Goal: Task Accomplishment & Management: Complete application form

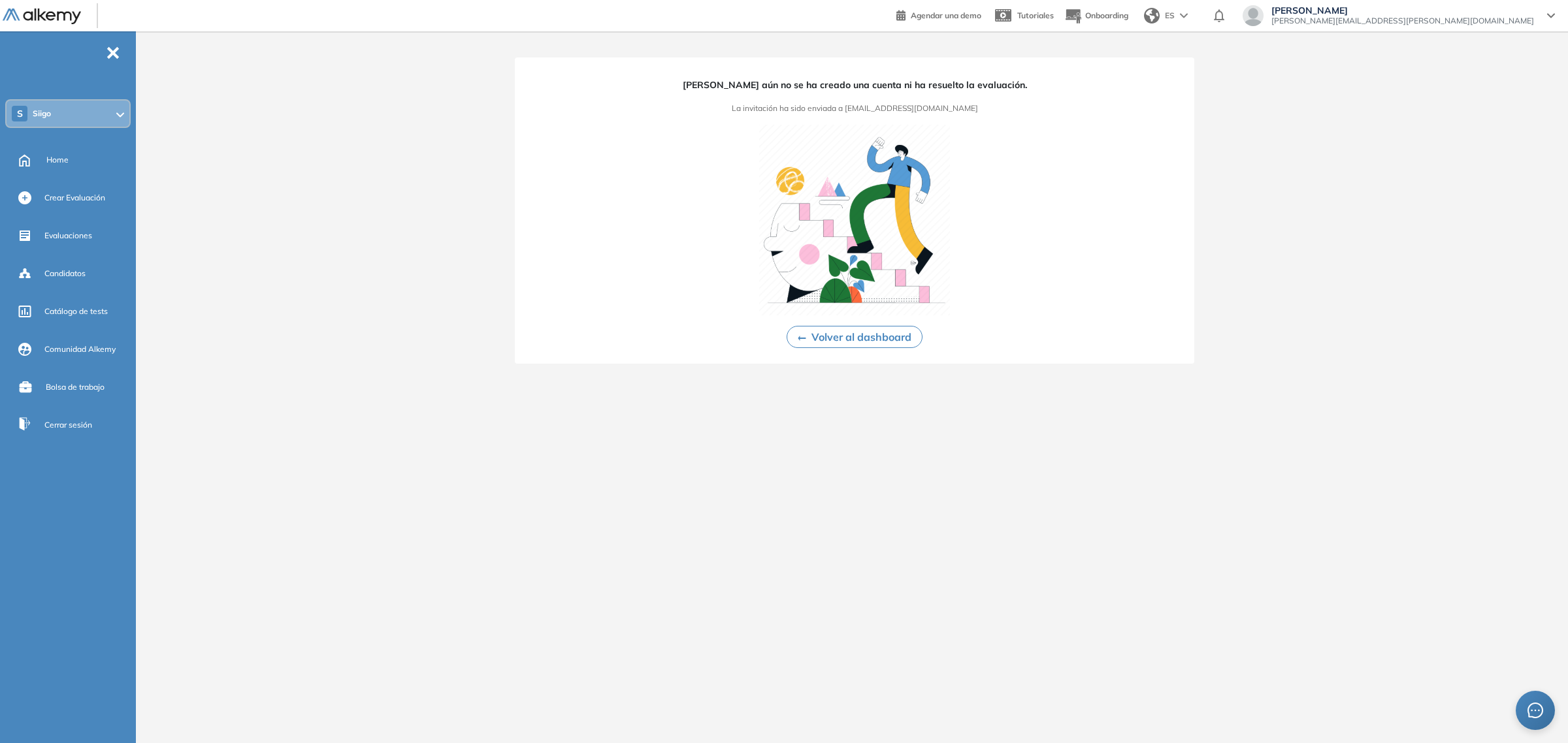
click at [109, 103] on div "S Siigo" at bounding box center [68, 113] width 123 height 26
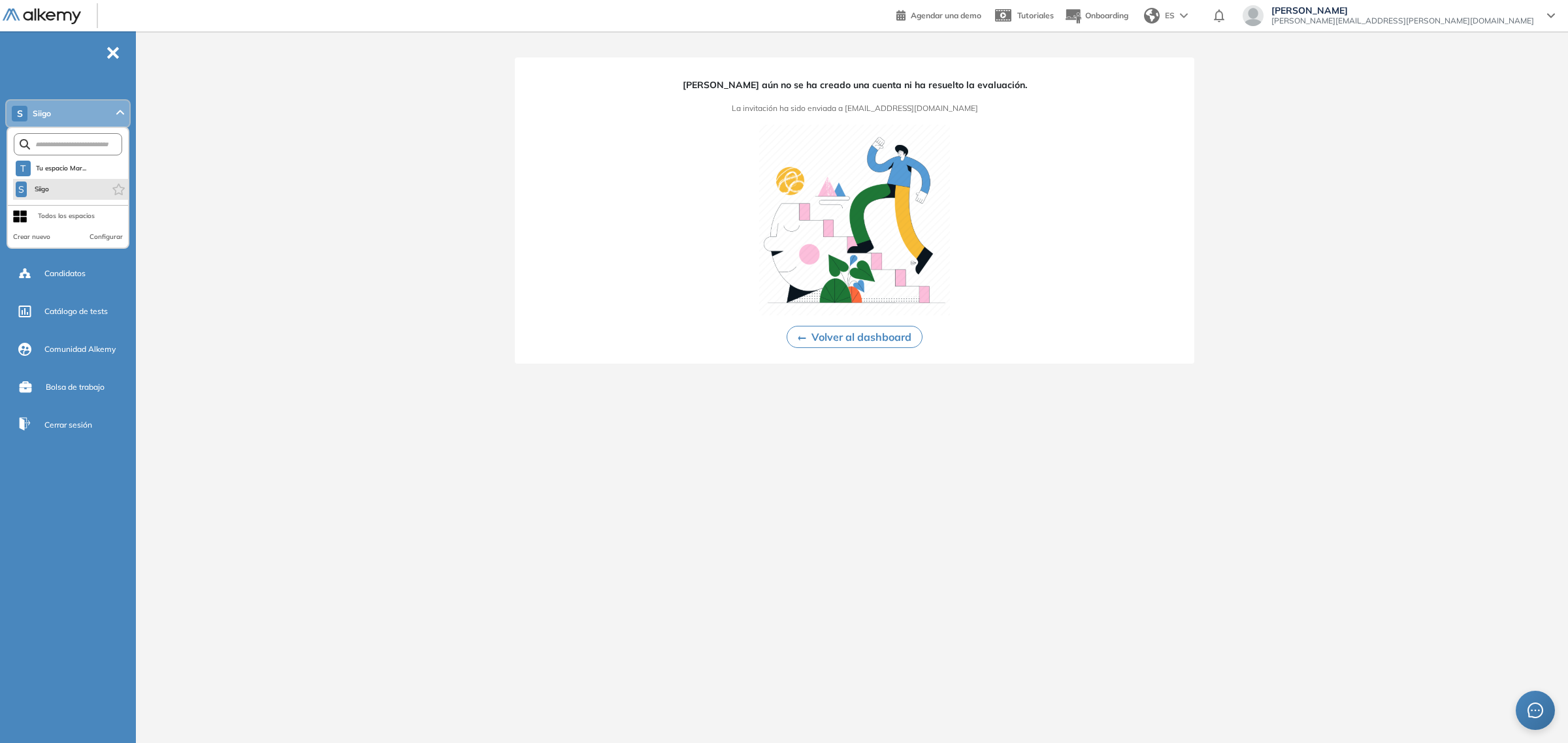
click at [61, 188] on li "S Siigo" at bounding box center [70, 189] width 115 height 21
click at [30, 187] on button "S Siigo" at bounding box center [33, 189] width 35 height 15
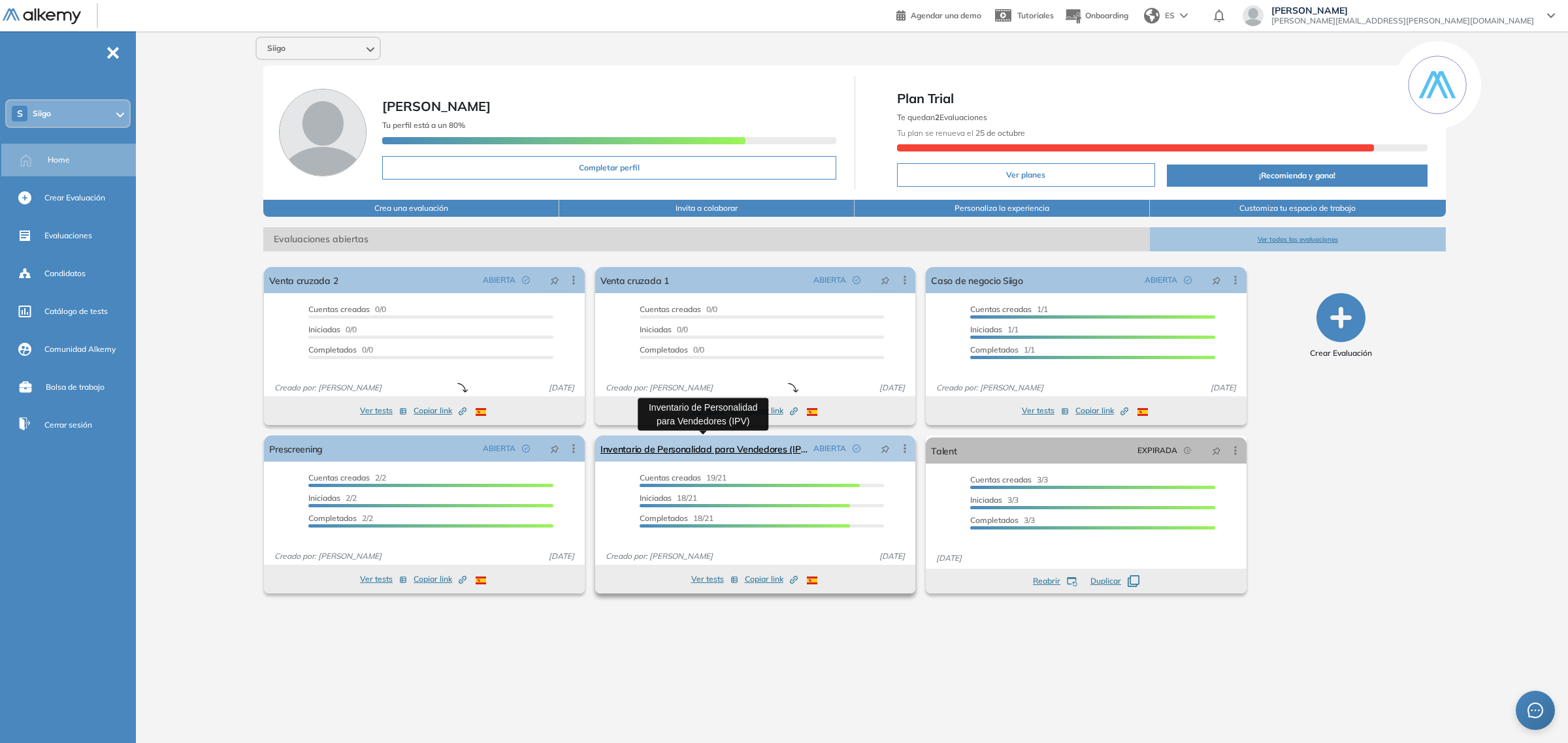
click at [691, 445] on link "Inventario de Personalidad para Vendedores (IPV)" at bounding box center [704, 448] width 208 height 26
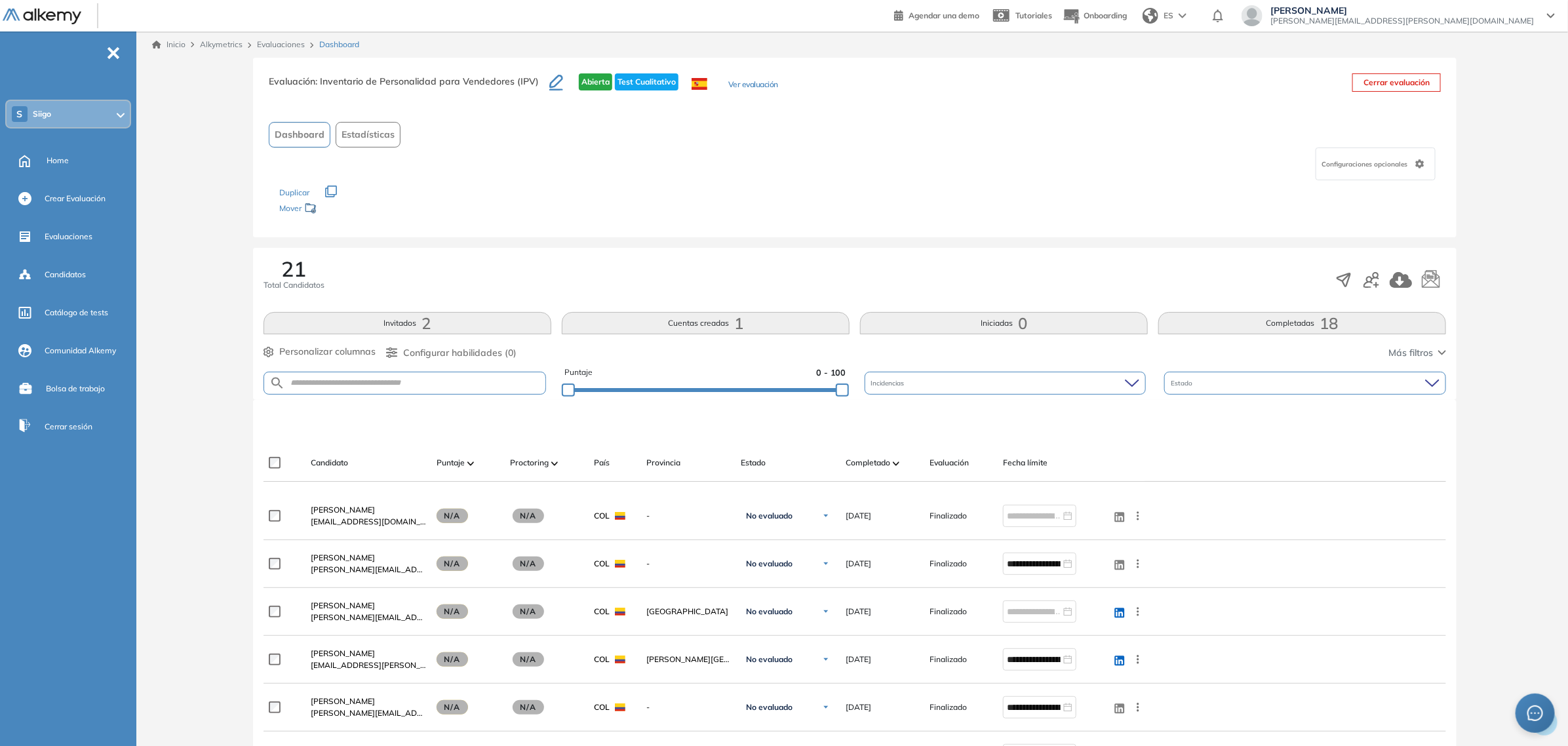
click at [1352, 329] on button "Completadas 18" at bounding box center [1301, 323] width 288 height 23
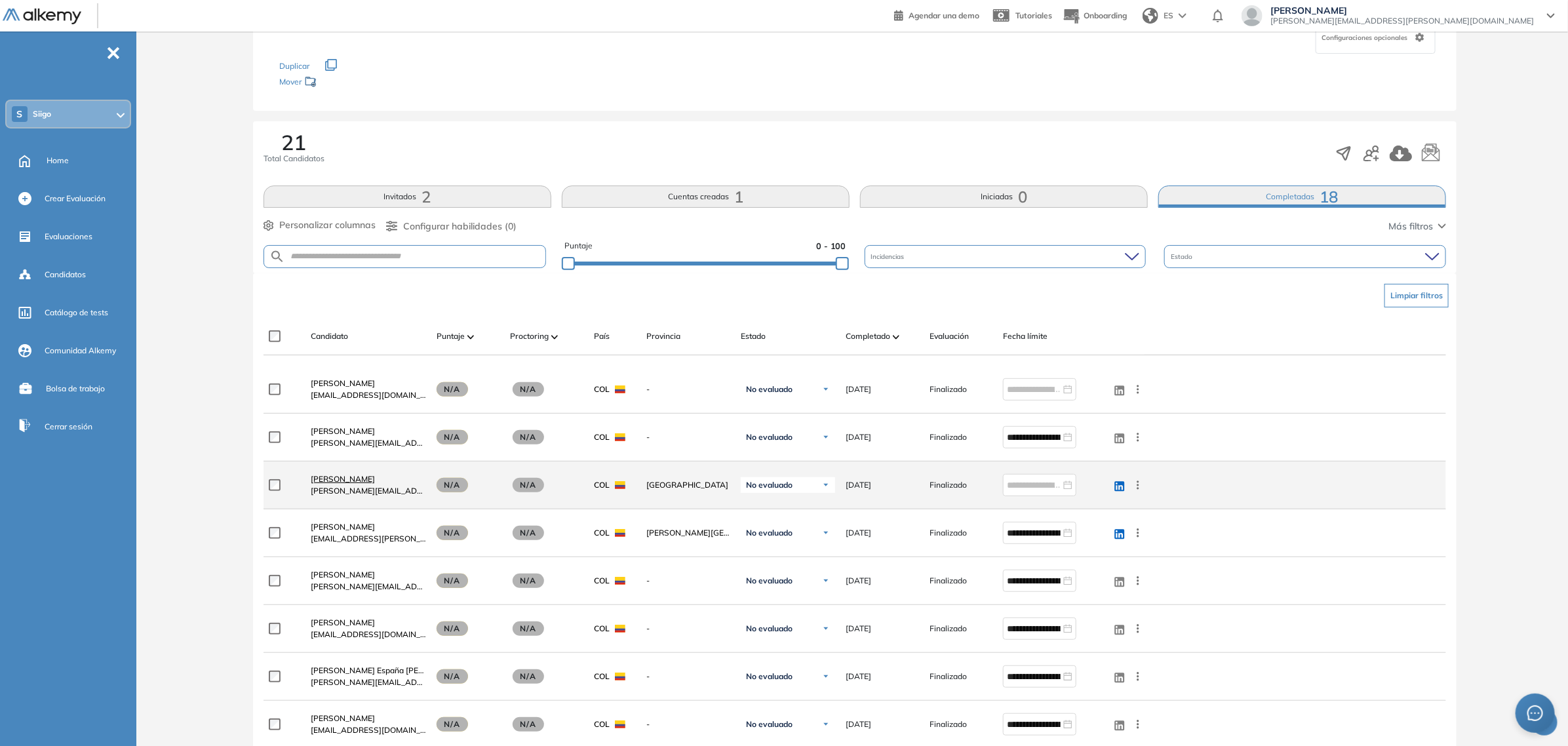
scroll to position [246, 0]
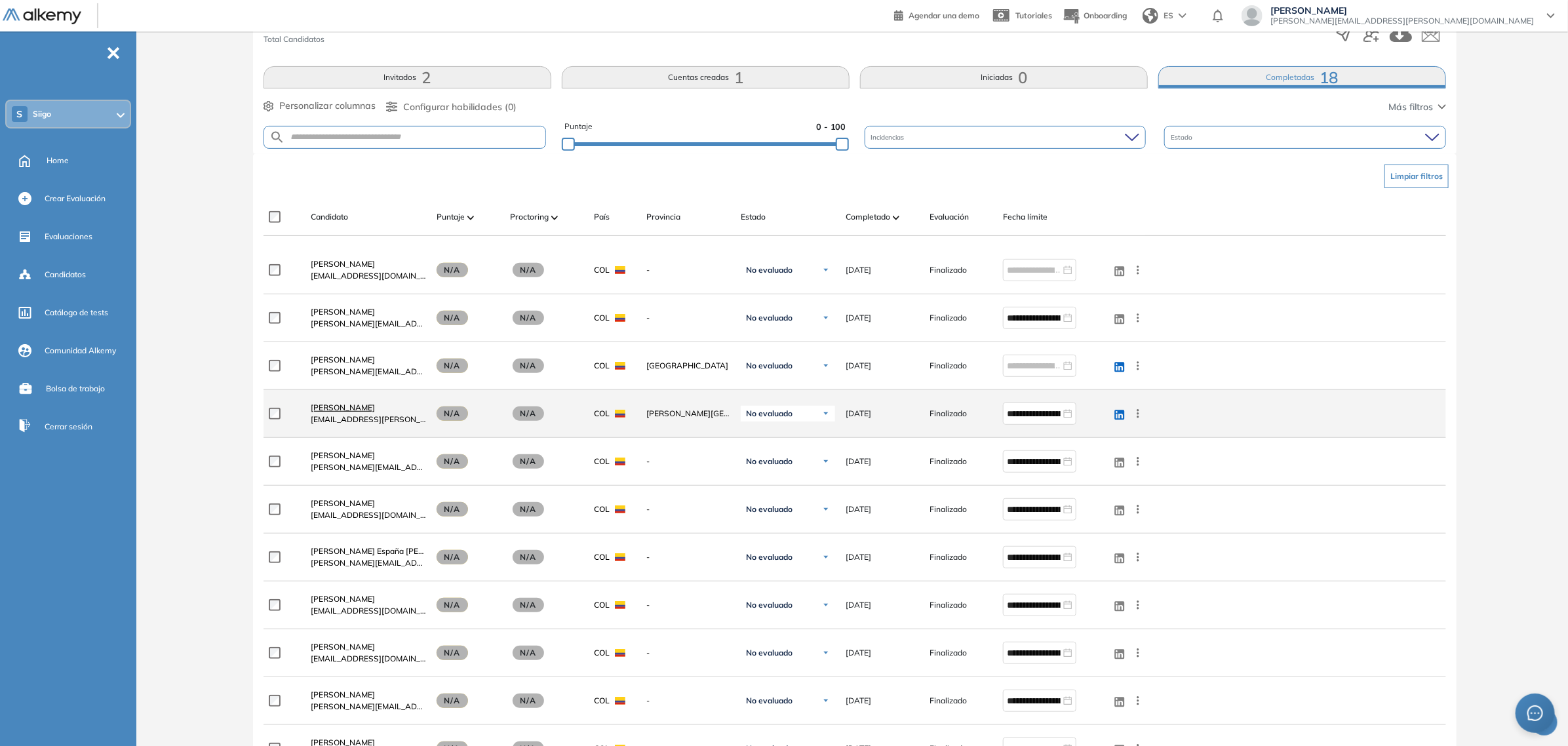
click at [361, 404] on span "[PERSON_NAME]" at bounding box center [342, 407] width 64 height 10
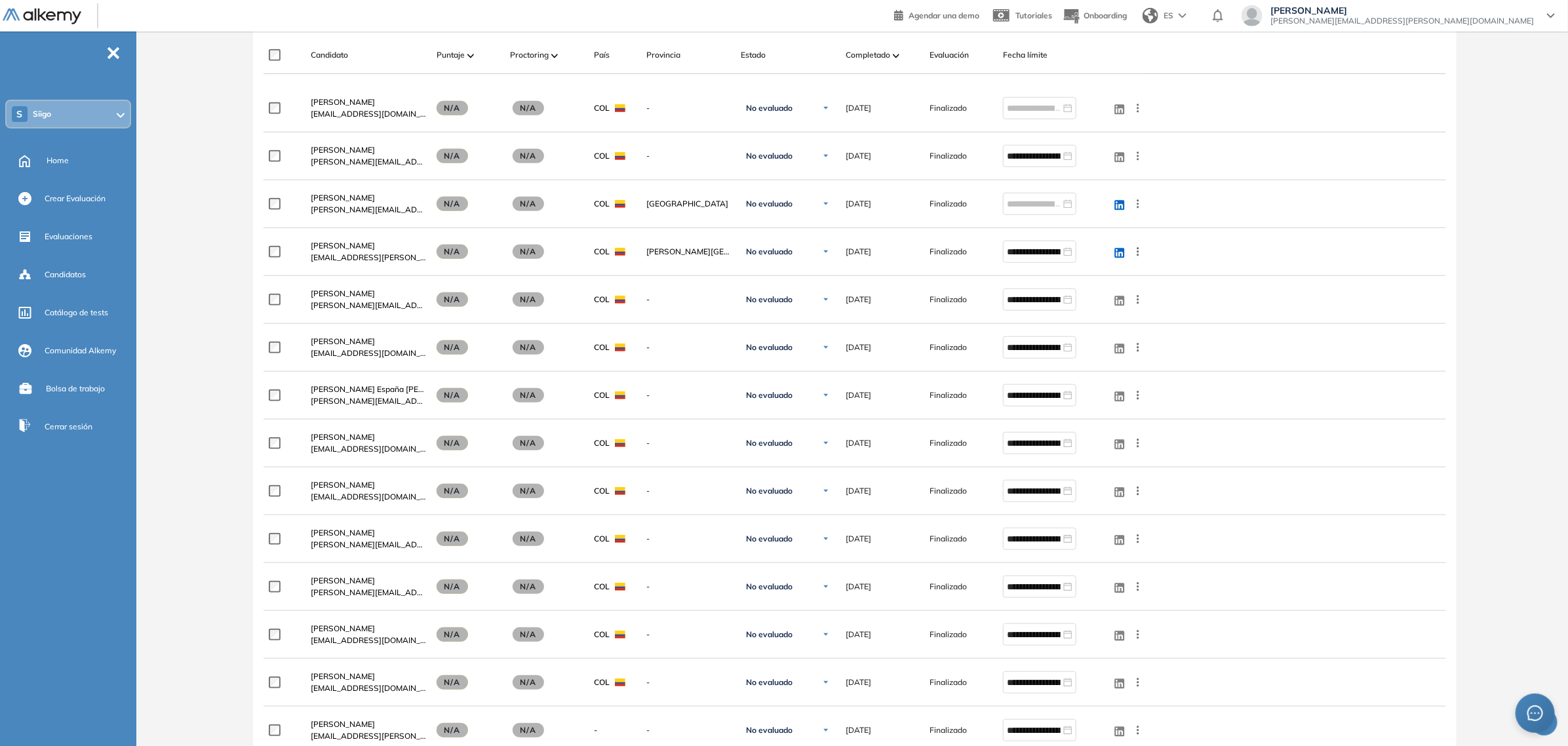
scroll to position [409, 0]
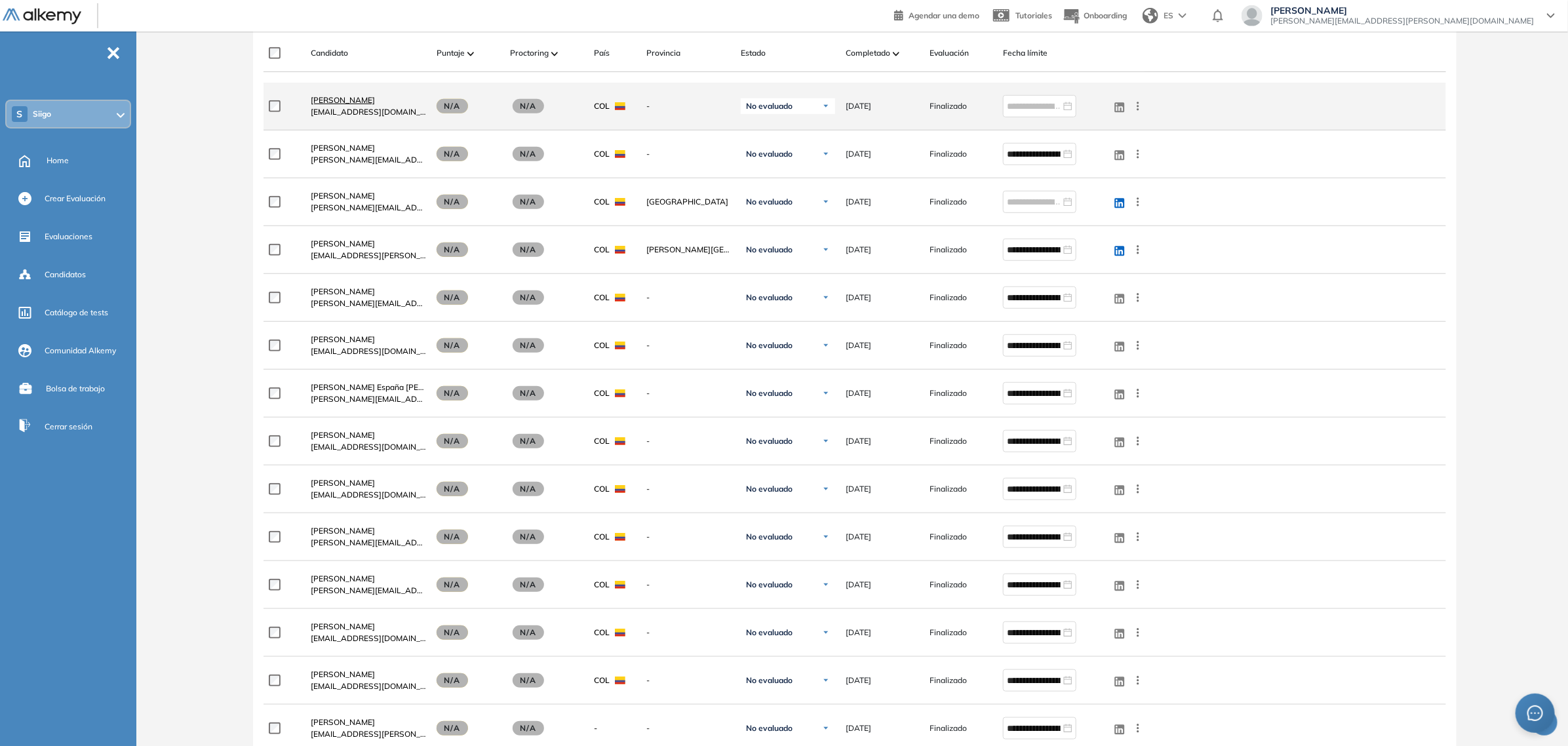
click at [342, 102] on span "[PERSON_NAME]" at bounding box center [342, 100] width 64 height 10
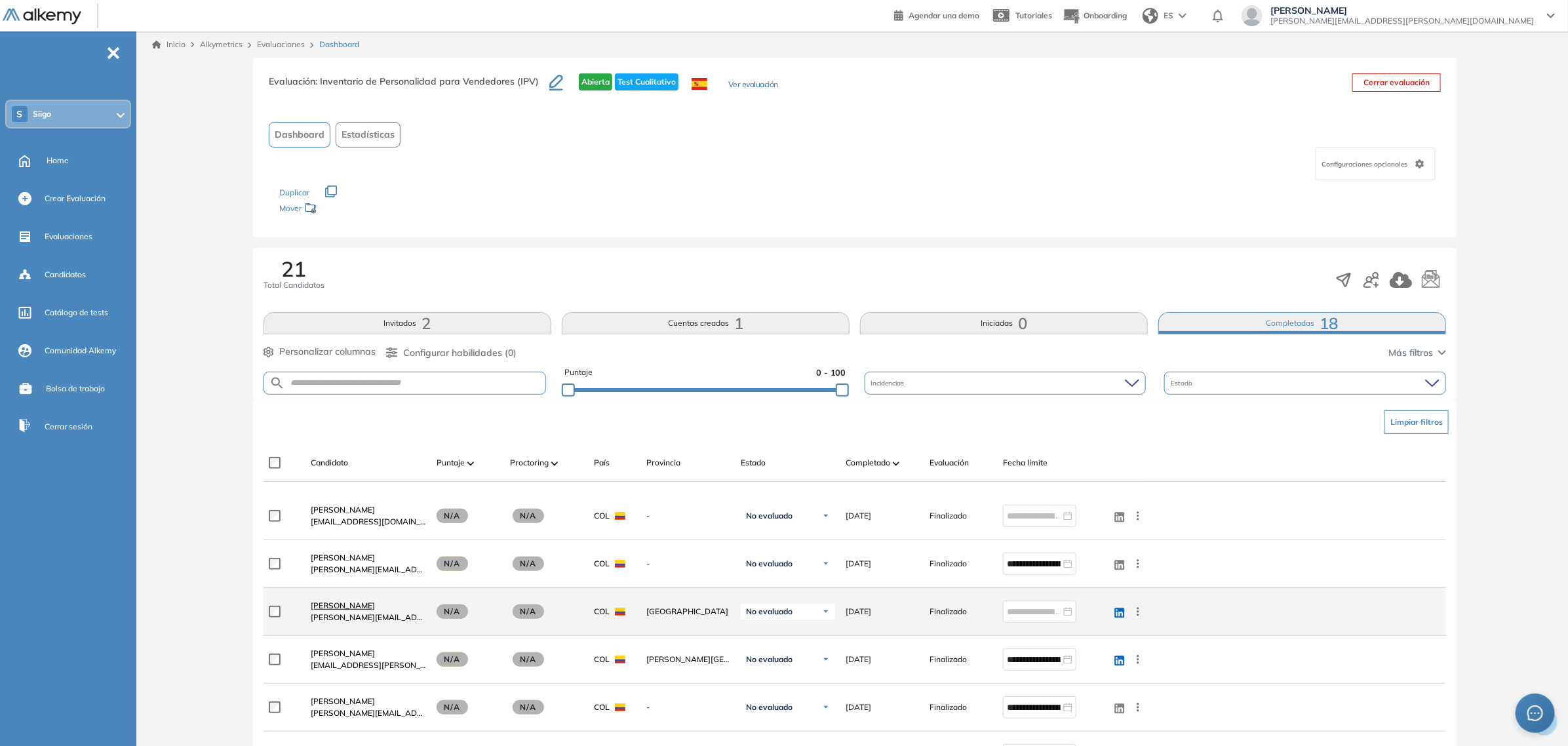
click at [331, 607] on span "[PERSON_NAME]" at bounding box center [342, 605] width 64 height 10
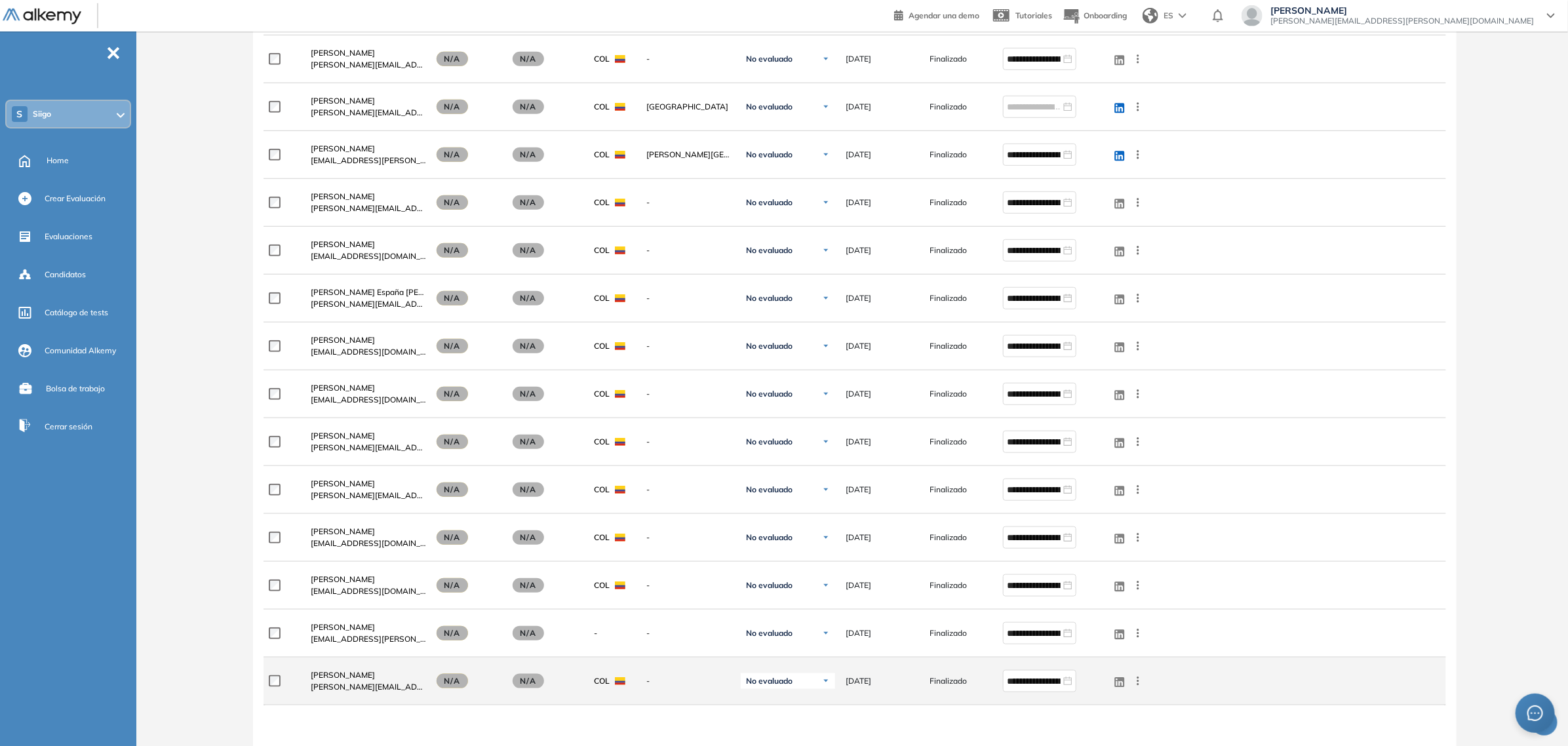
scroll to position [409, 0]
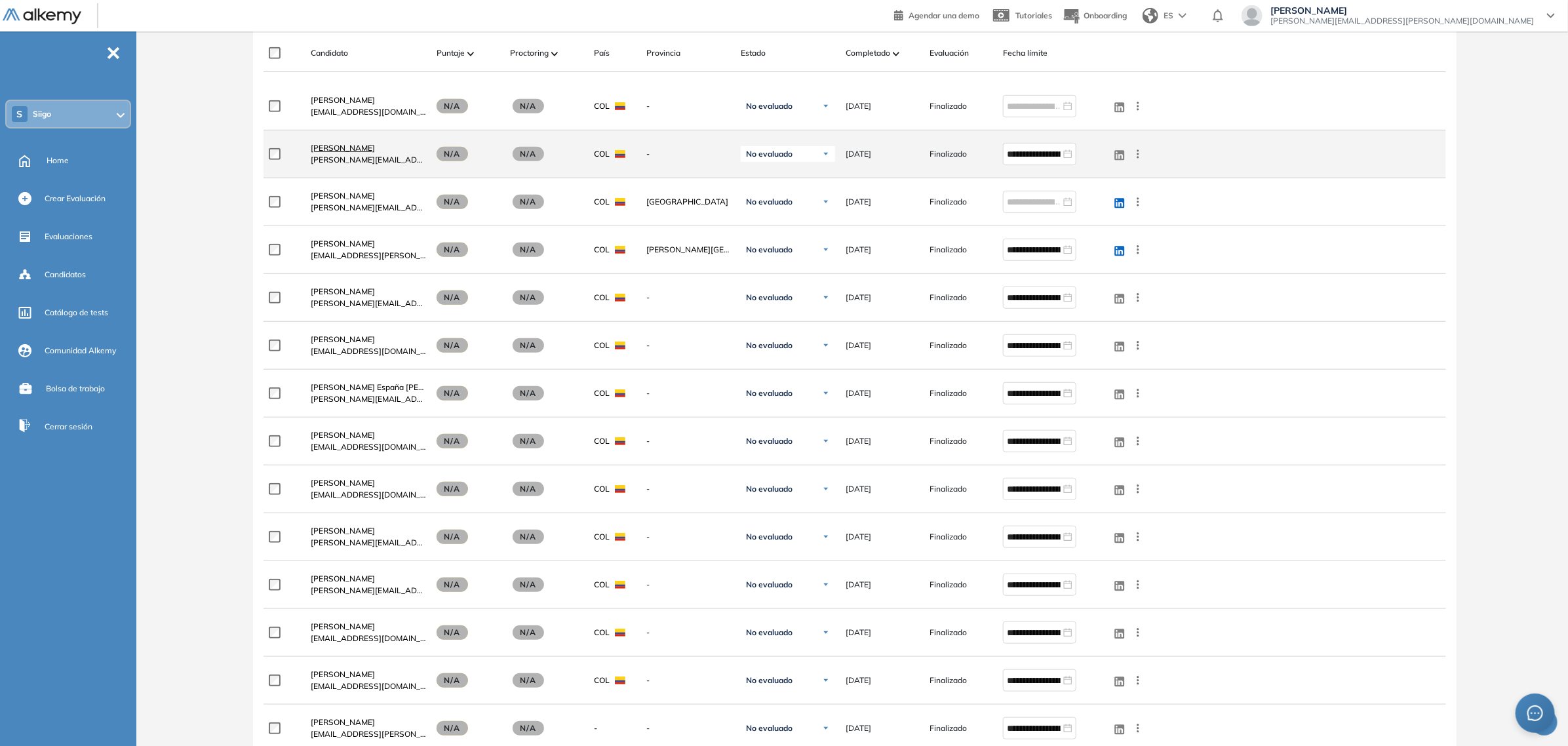
click at [365, 142] on link "[PERSON_NAME]" at bounding box center [368, 148] width 115 height 12
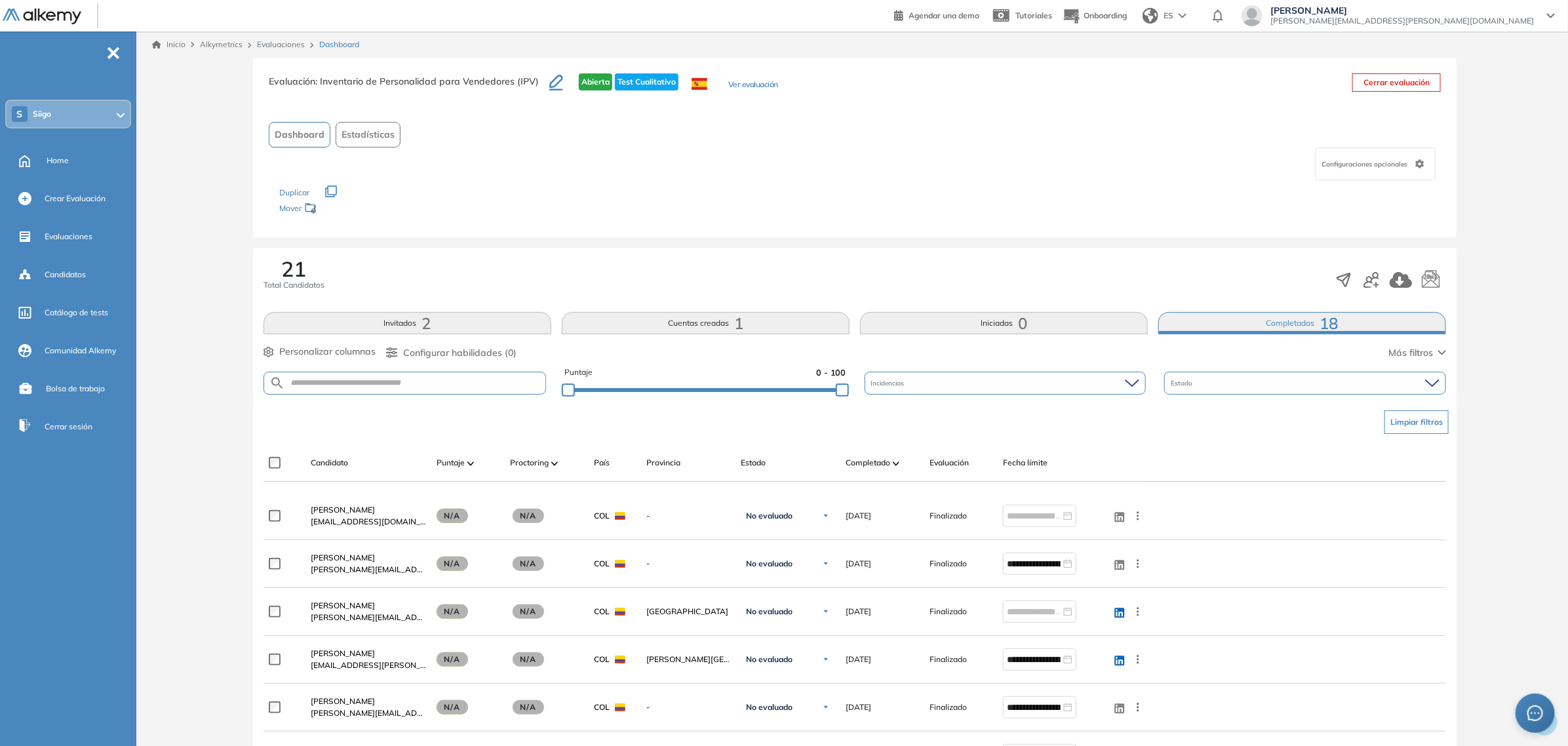
click at [429, 323] on span "2" at bounding box center [426, 323] width 9 height 0
click at [418, 327] on button "Invitados 2" at bounding box center [407, 323] width 288 height 23
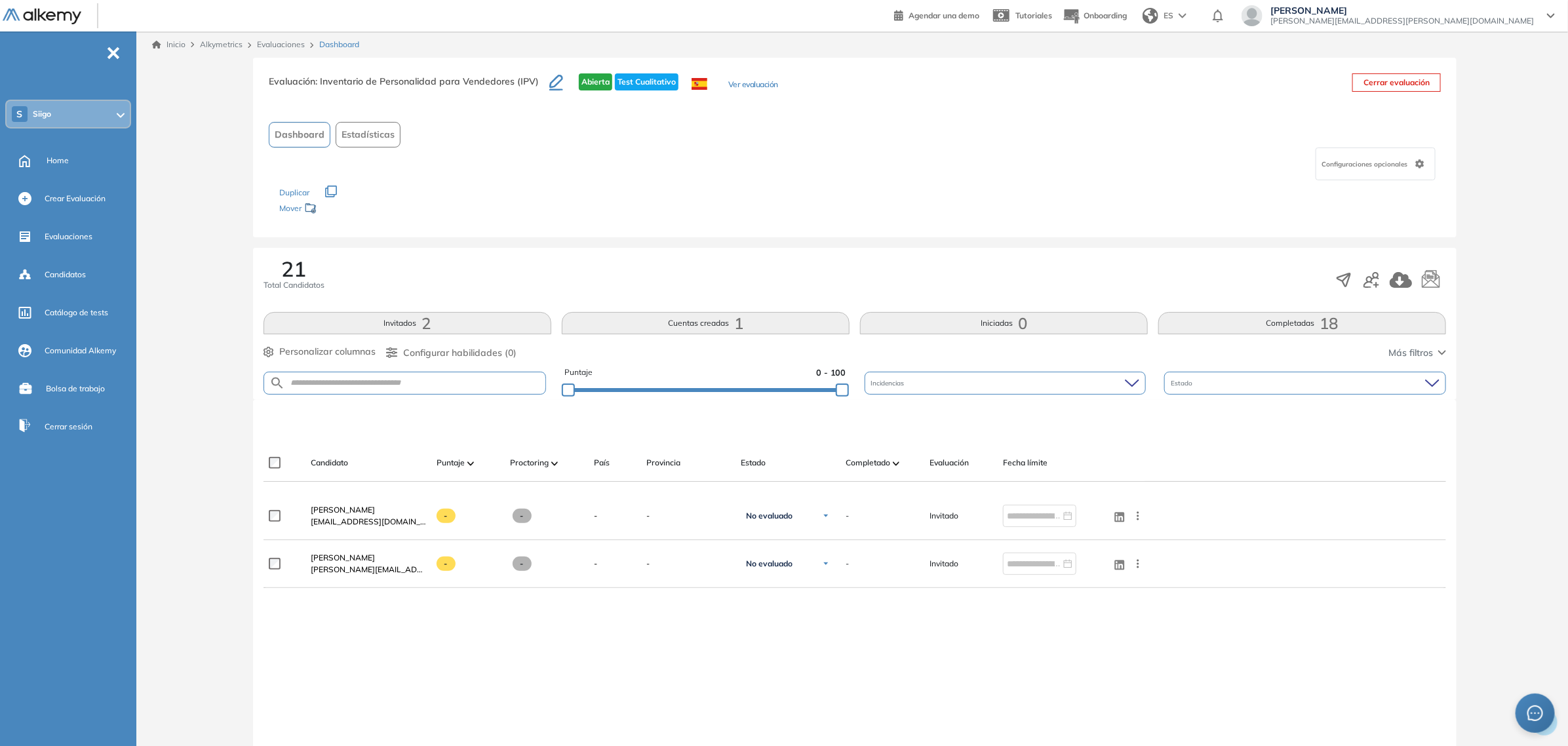
click at [1333, 323] on span "18" at bounding box center [1329, 323] width 18 height 0
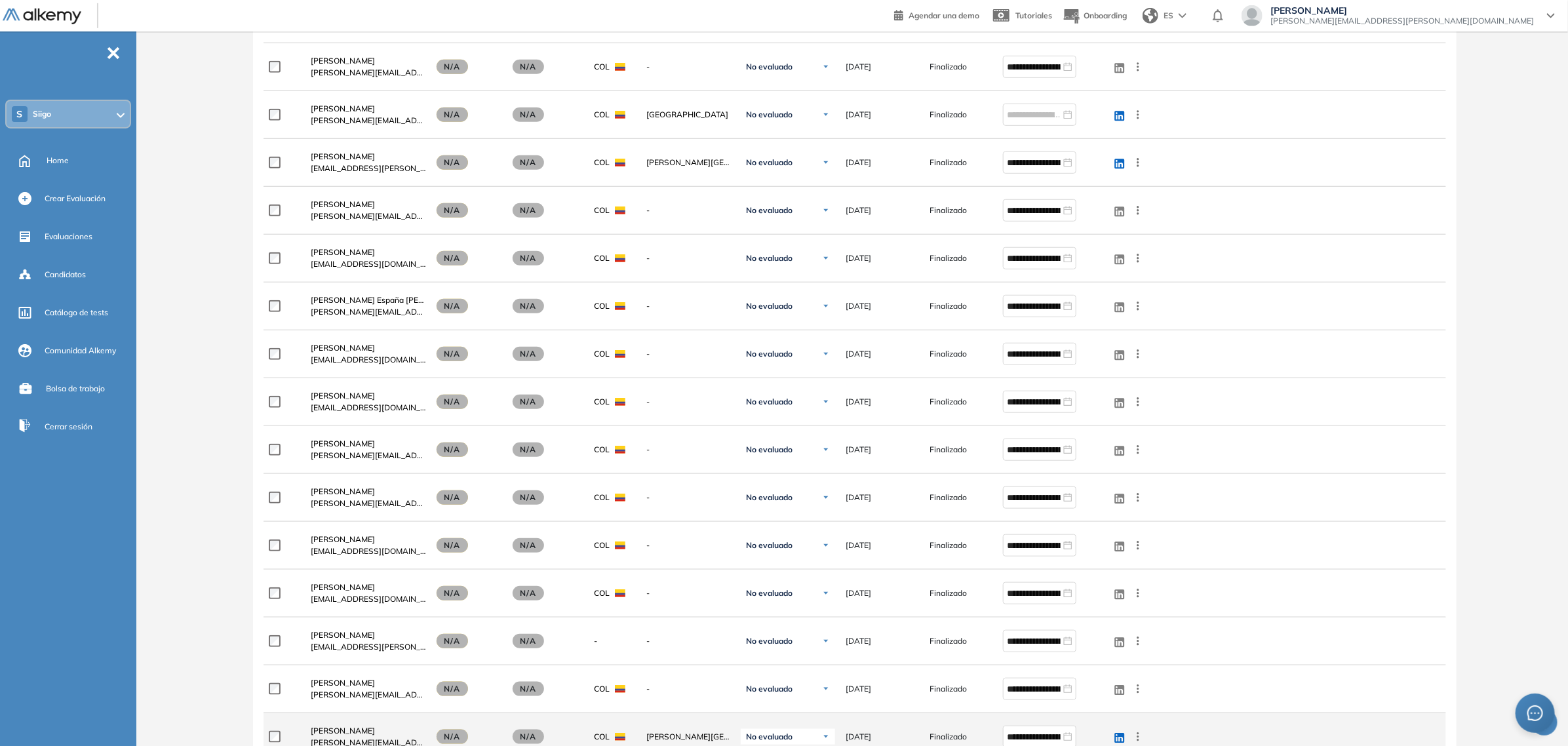
scroll to position [491, 0]
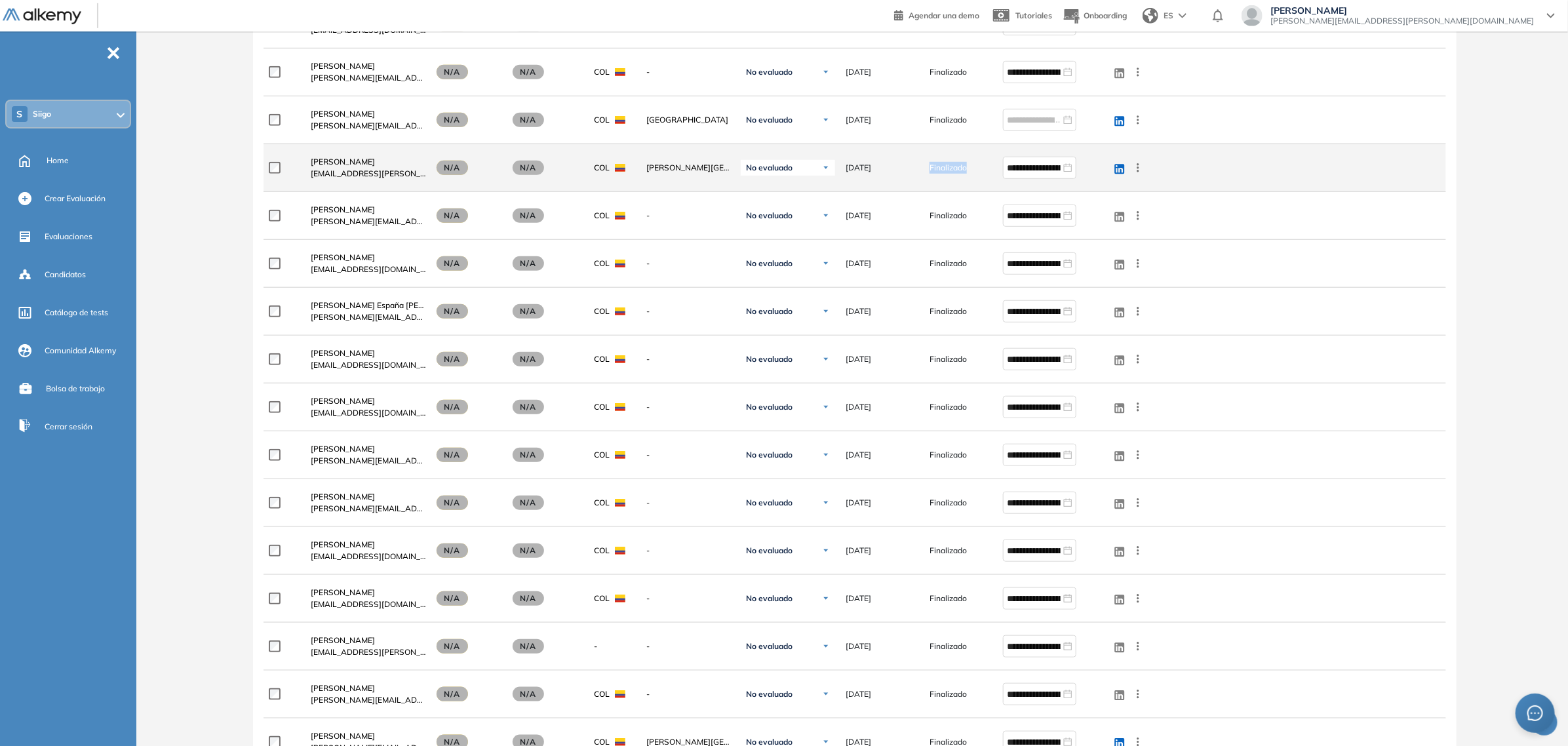
drag, startPoint x: 930, startPoint y: 168, endPoint x: 971, endPoint y: 168, distance: 41.0
click at [971, 168] on div "Finalizado" at bounding box center [961, 168] width 63 height 12
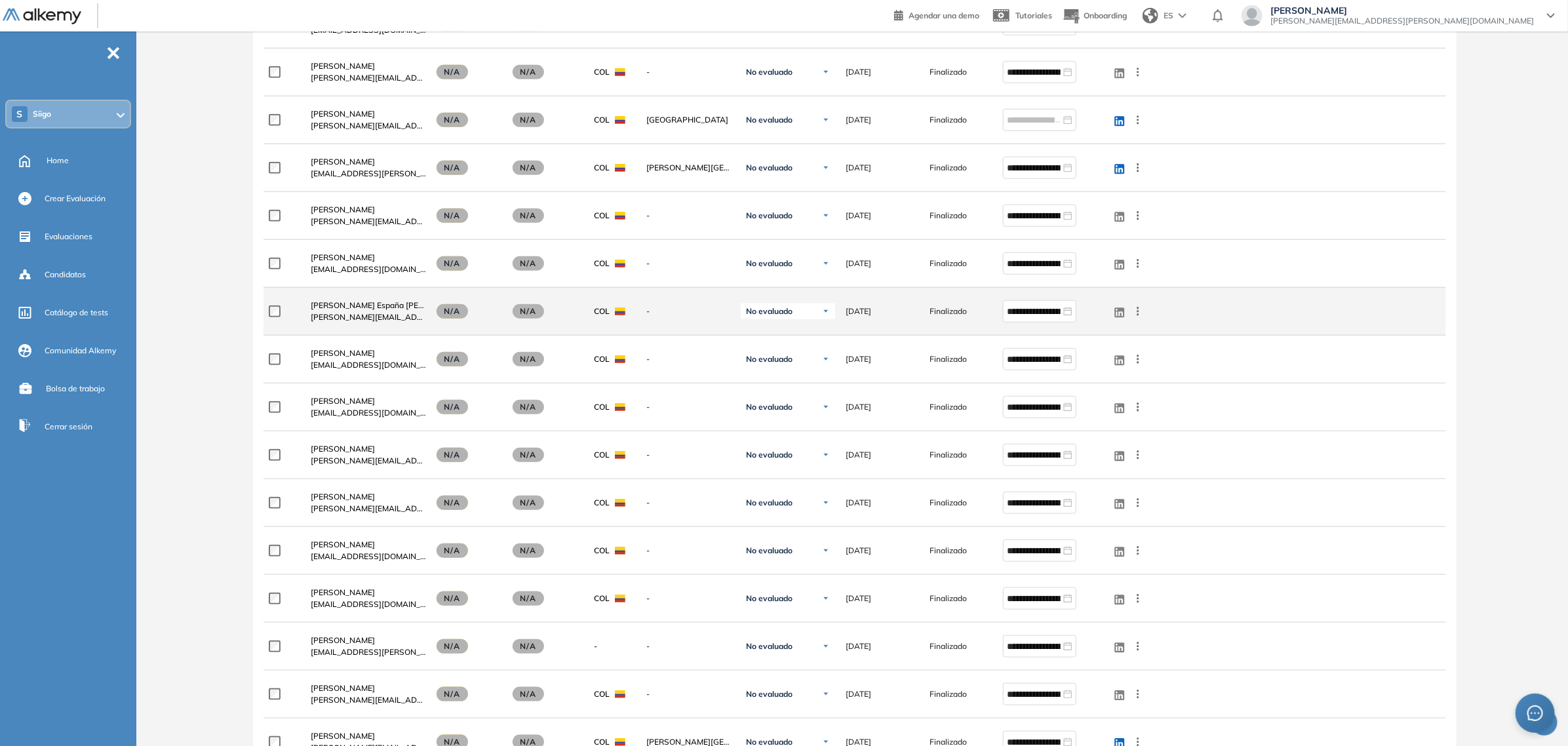
click at [1212, 293] on div "**********" at bounding box center [855, 312] width 1182 height 48
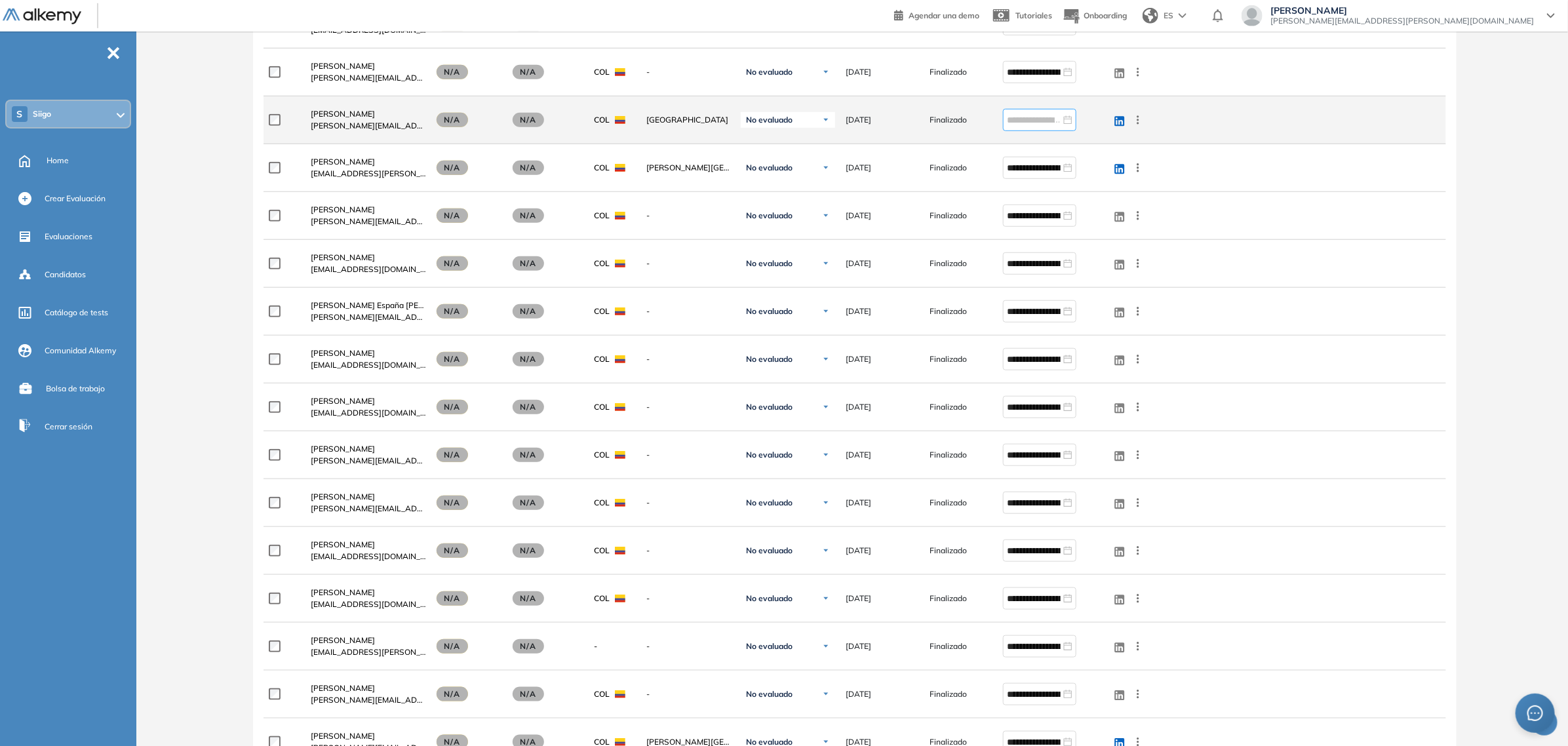
click at [1065, 122] on div at bounding box center [1039, 120] width 66 height 14
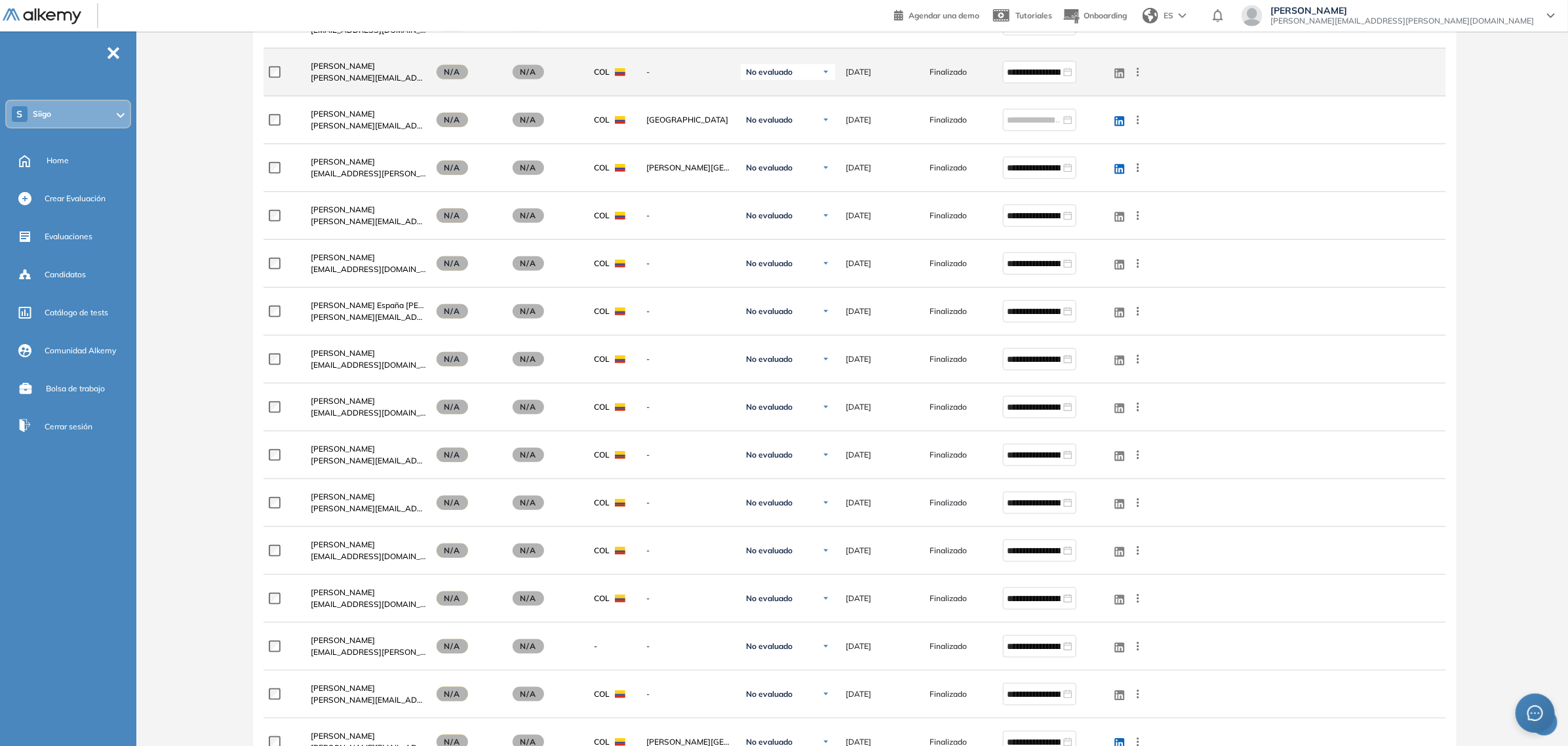
click at [1393, 79] on div "**********" at bounding box center [855, 73] width 1182 height 48
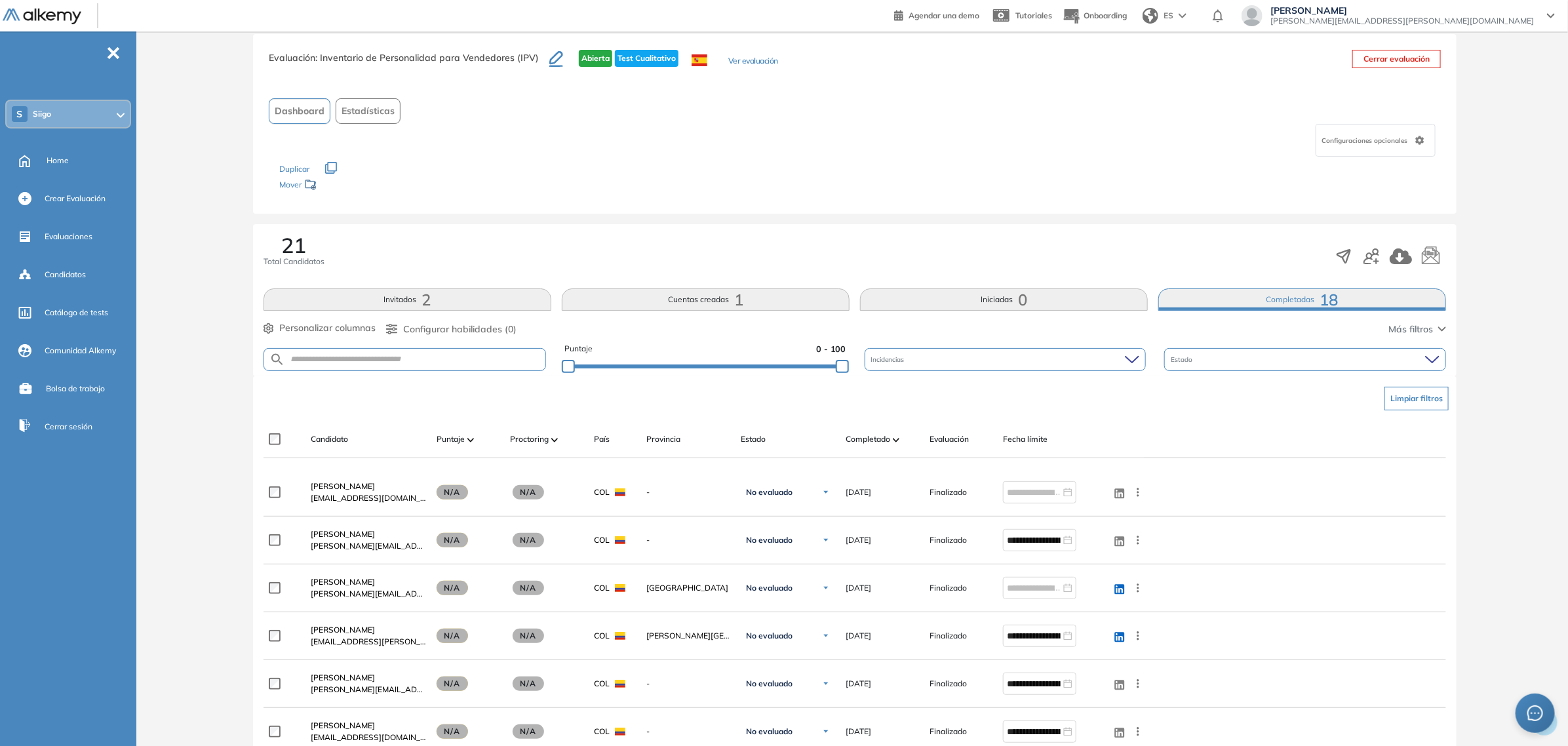
scroll to position [0, 0]
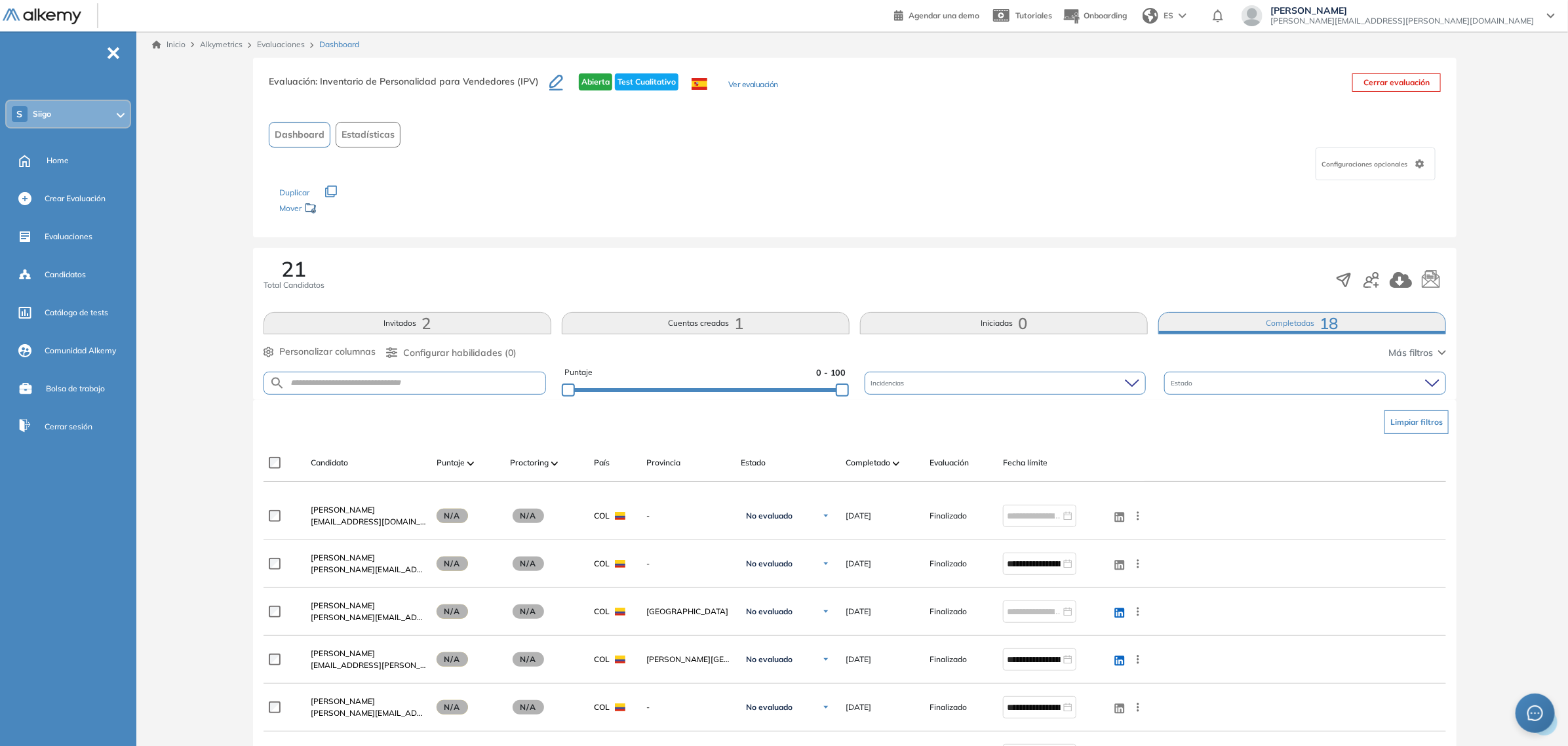
click at [1542, 16] on div "Marcela Gil Vélez marcela.gil@siigo.com" at bounding box center [1402, 16] width 279 height 21
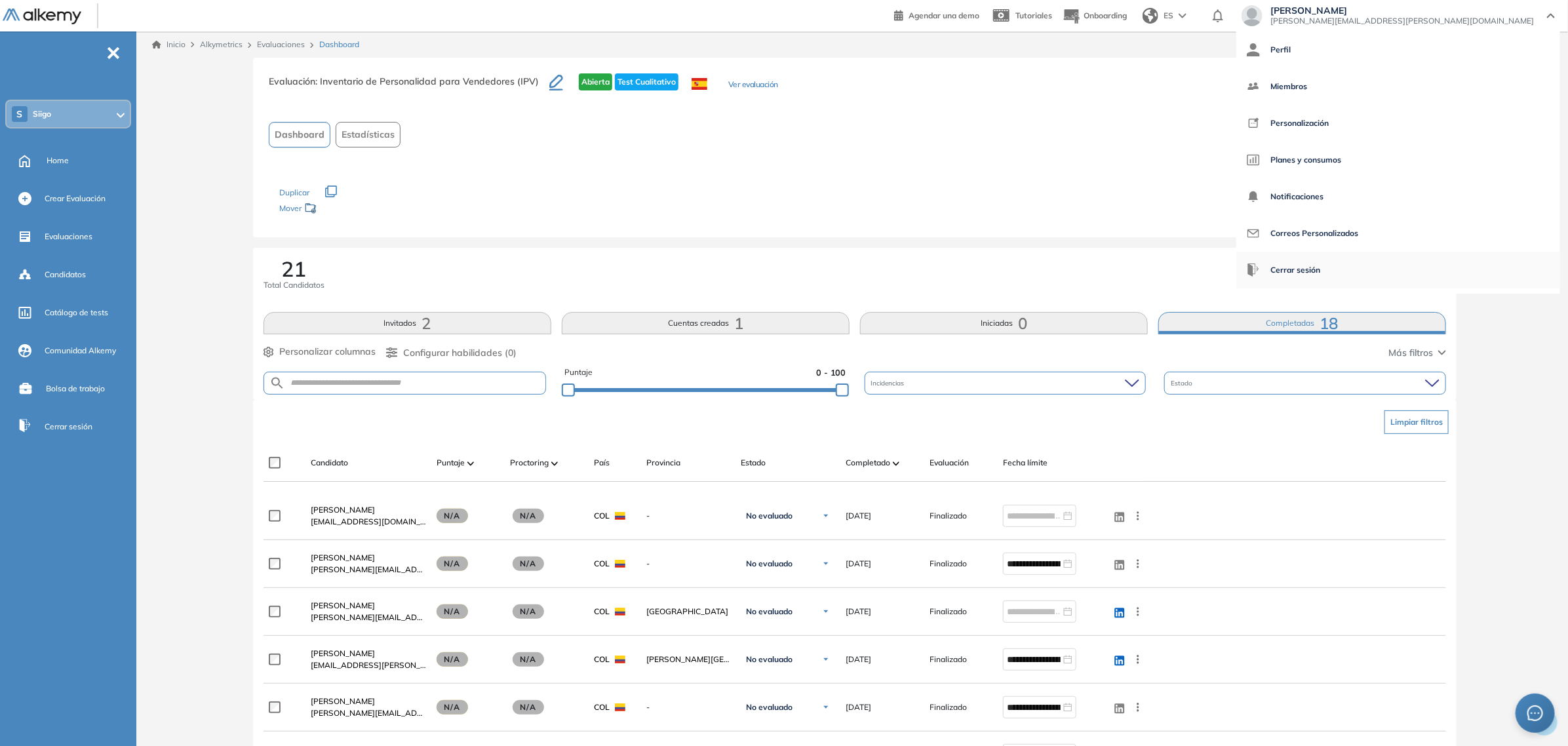
click at [1320, 269] on span "Cerrar sesión" at bounding box center [1295, 270] width 49 height 32
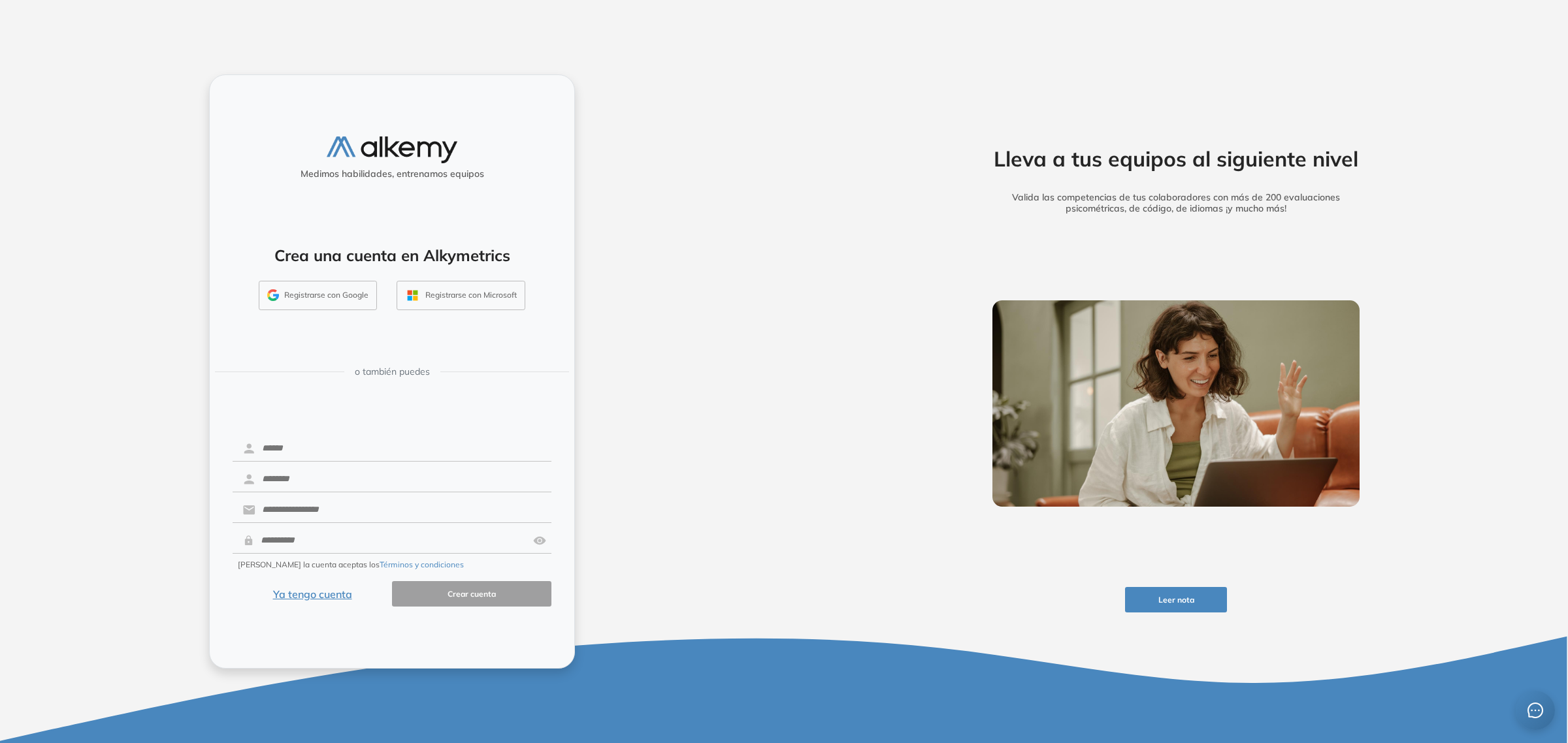
click at [312, 597] on button "Ya tengo cuenta" at bounding box center [312, 594] width 159 height 25
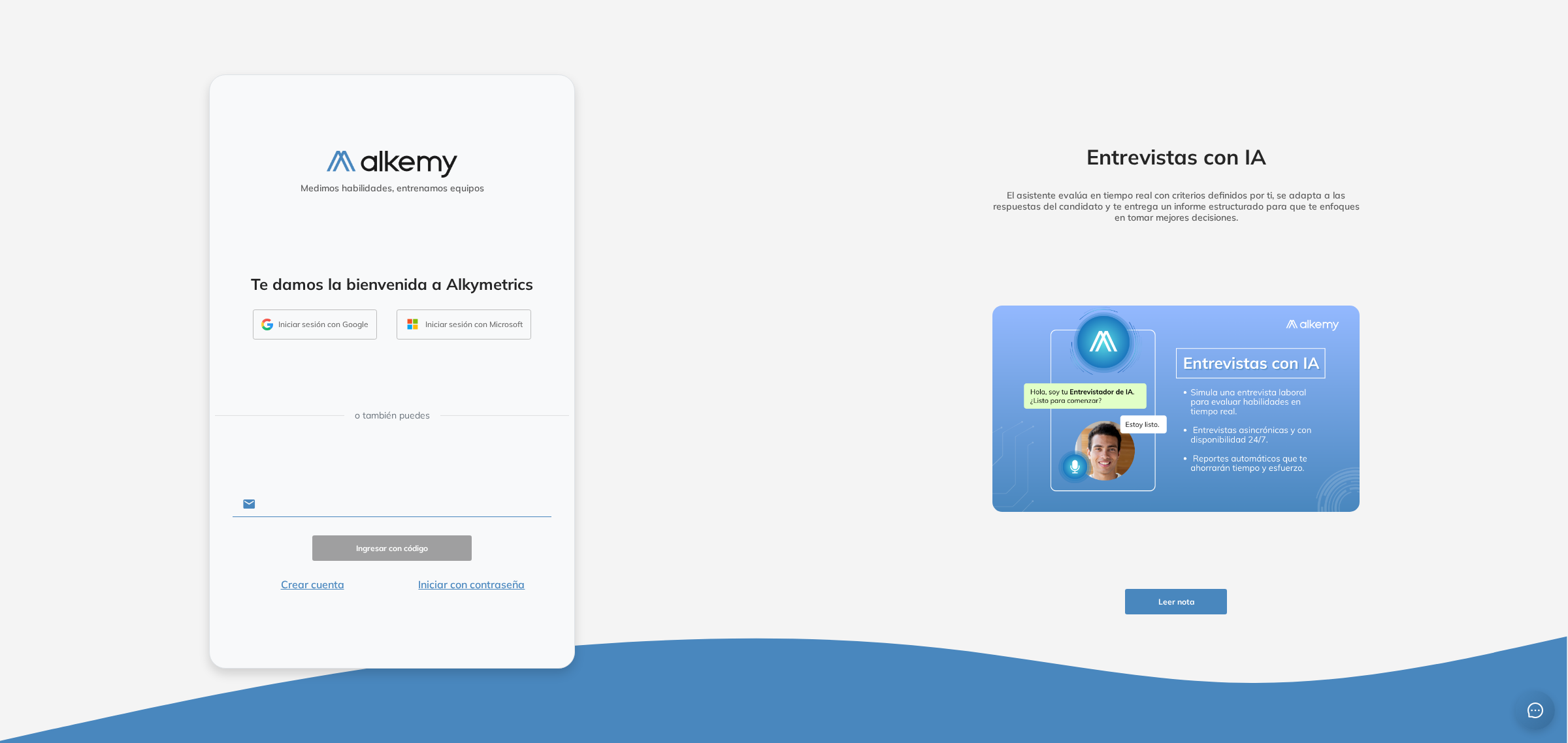
click at [335, 510] on input "text" at bounding box center [403, 504] width 296 height 25
click at [350, 497] on input "text" at bounding box center [403, 504] width 296 height 25
type input "**********"
click at [357, 550] on button "Ingresar con código" at bounding box center [392, 548] width 159 height 25
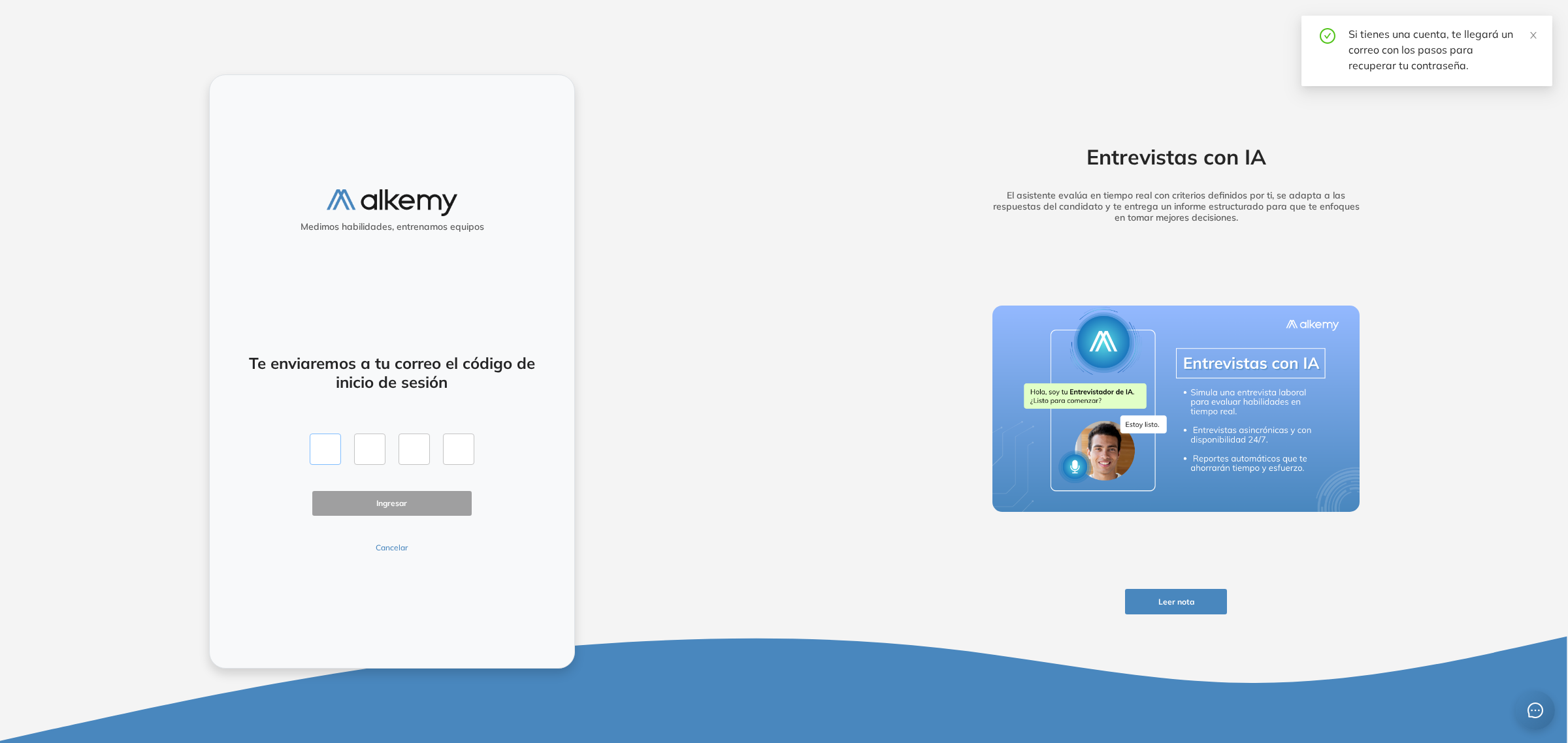
click at [330, 444] on input "text" at bounding box center [325, 449] width 32 height 32
click at [327, 446] on input "text" at bounding box center [325, 449] width 32 height 32
type input "*"
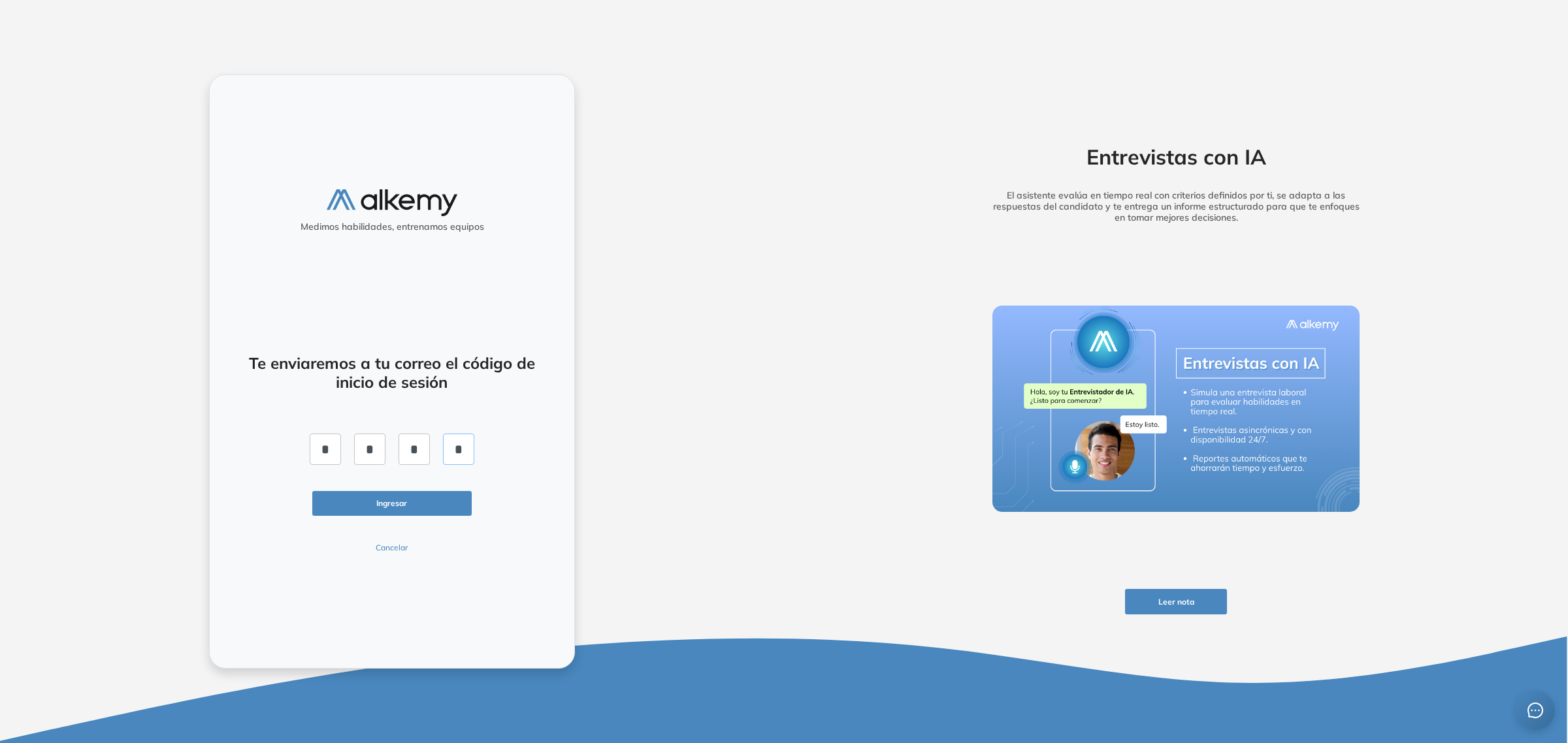
type input "*"
click at [385, 504] on button "Ingresar" at bounding box center [392, 504] width 159 height 25
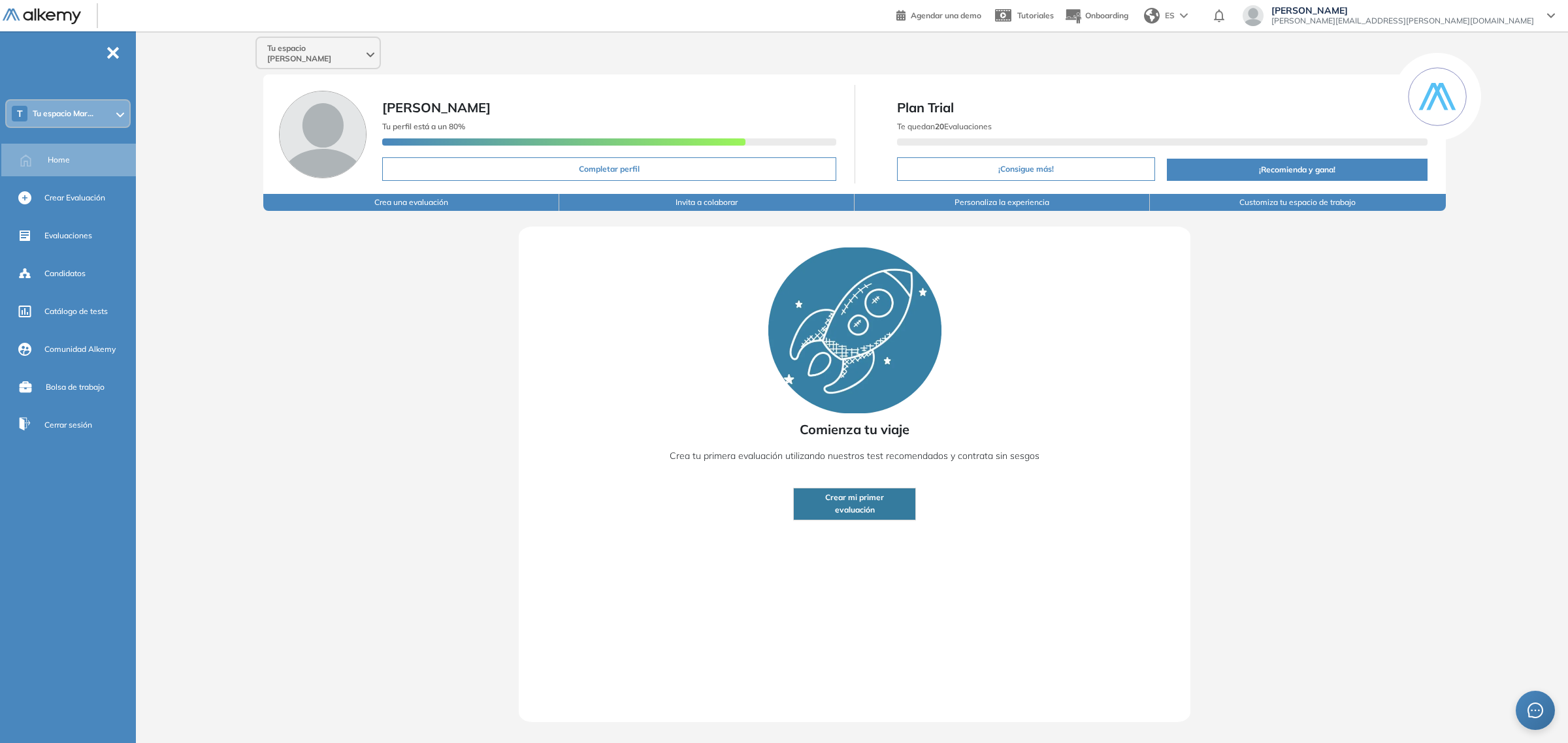
click at [68, 115] on span "Tu espacio Mar..." at bounding box center [63, 113] width 61 height 11
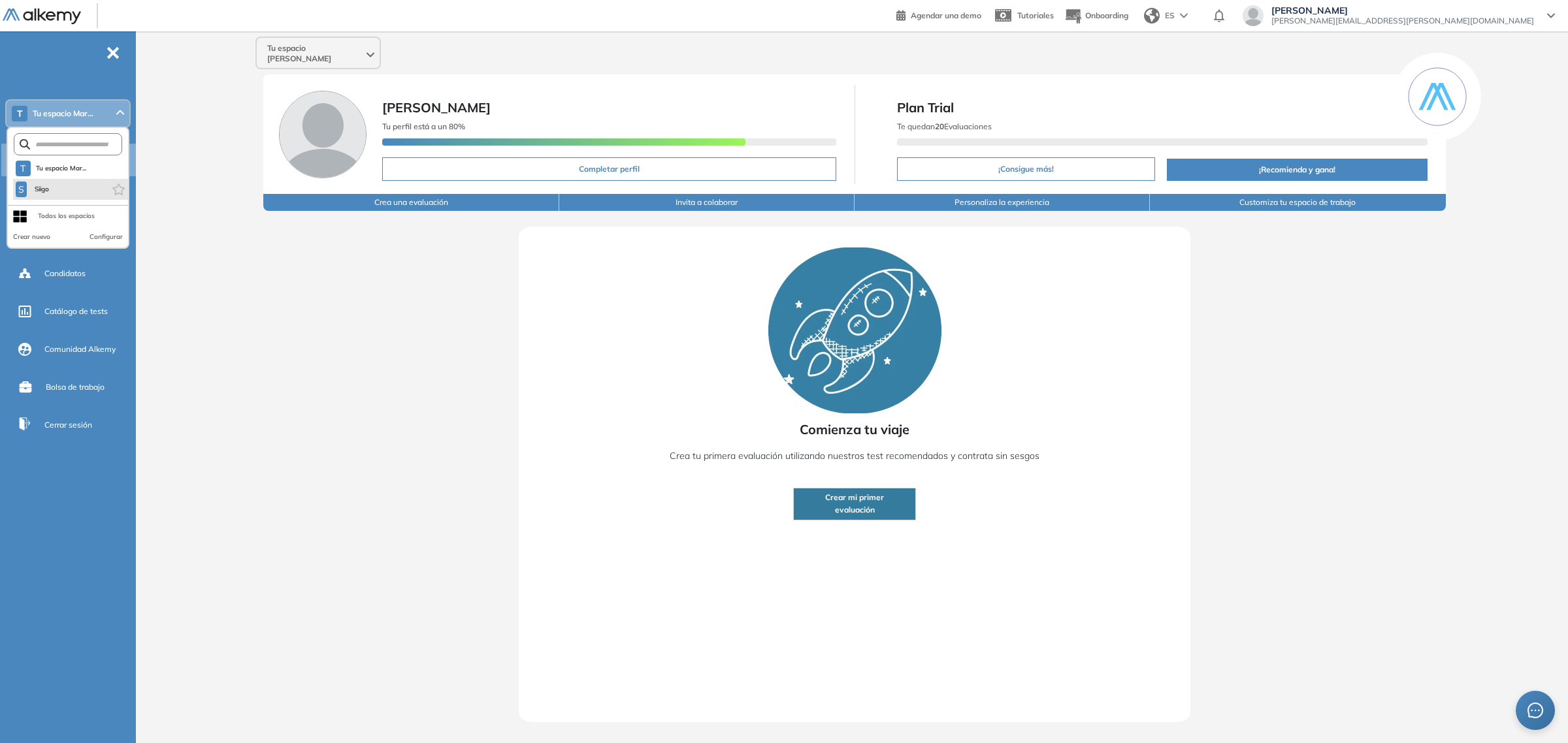
click at [43, 197] on li "S Siigo" at bounding box center [70, 189] width 115 height 21
click at [41, 194] on button "S Siigo" at bounding box center [33, 189] width 35 height 15
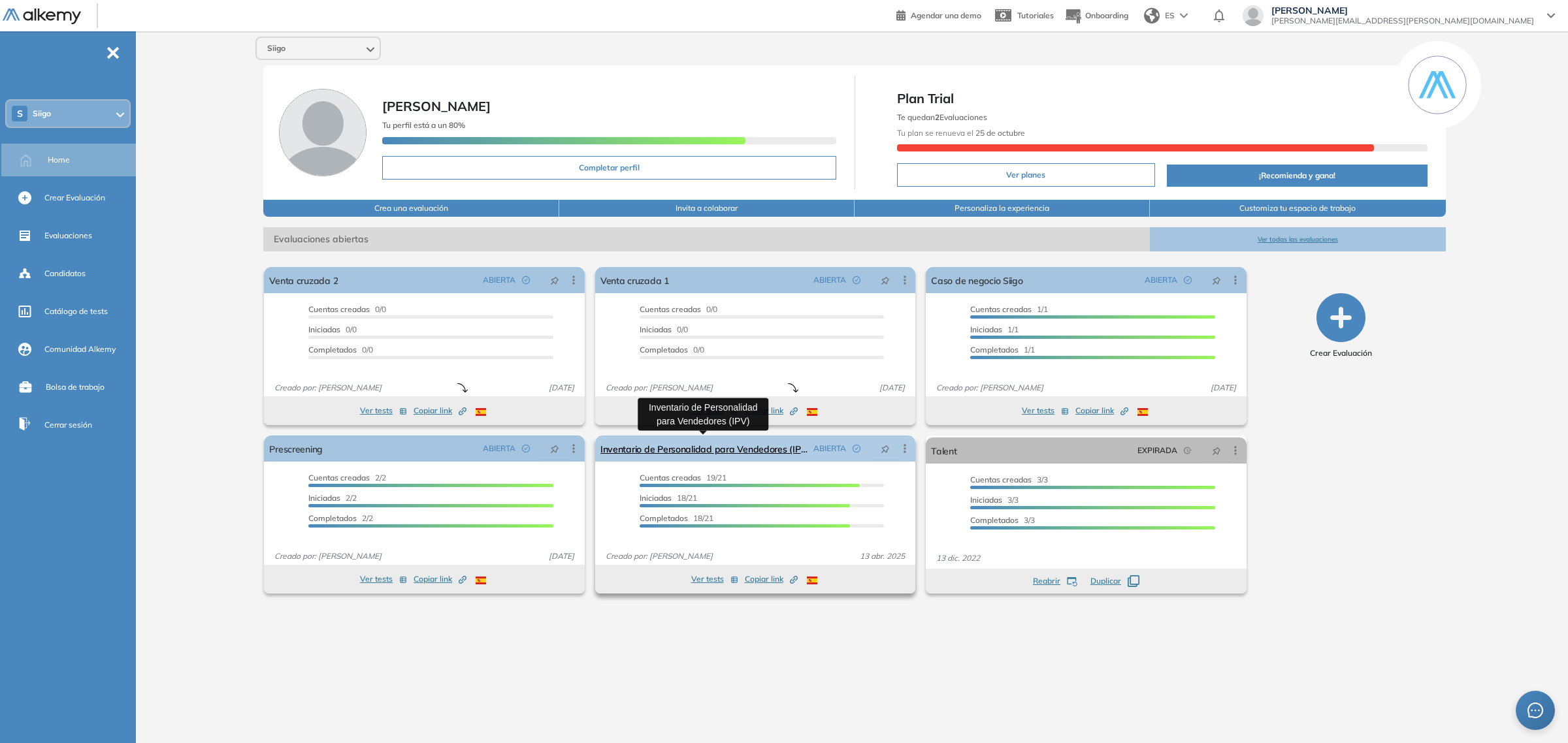
click at [663, 443] on link "Inventario de Personalidad para Vendedores (IPV)" at bounding box center [704, 448] width 208 height 26
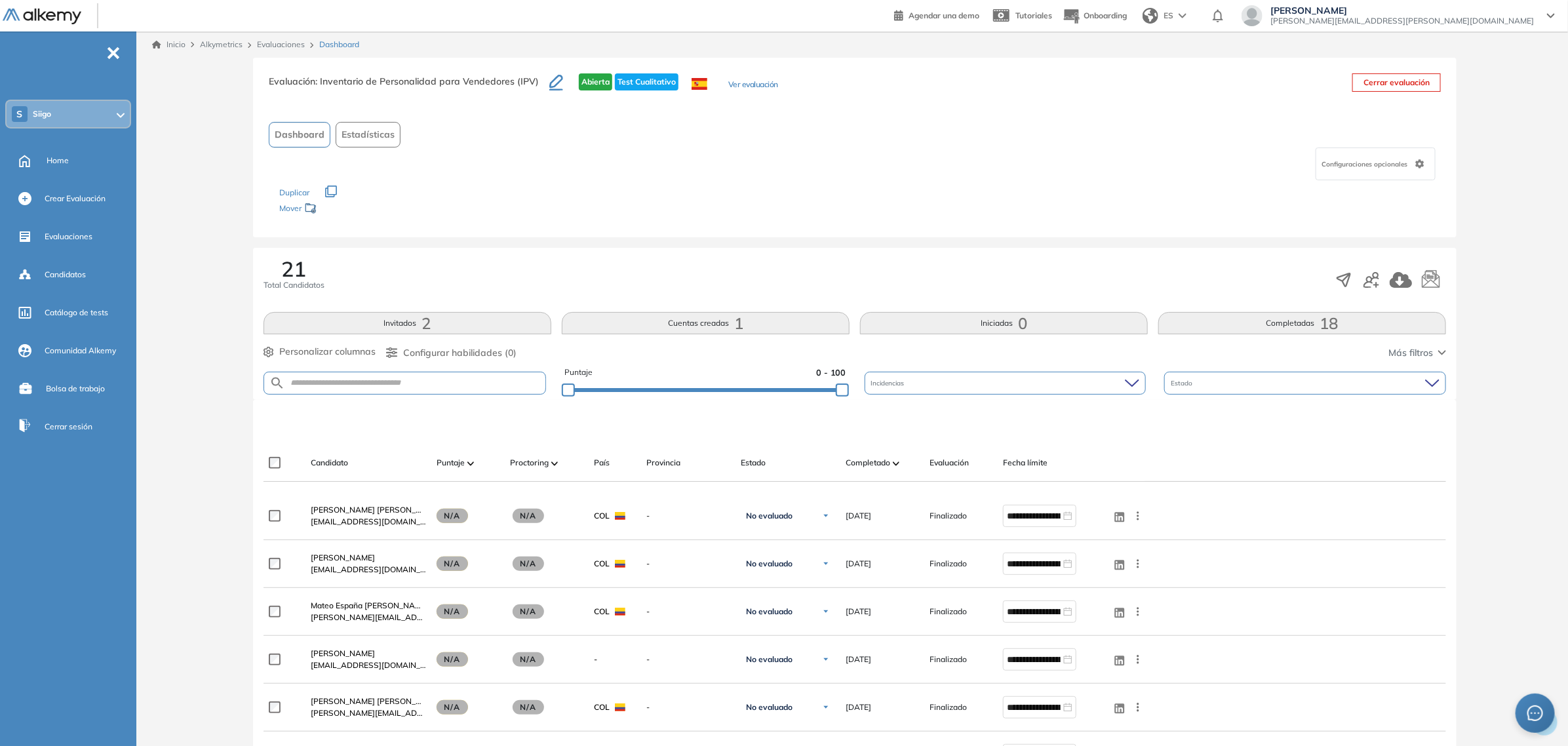
click at [691, 315] on button "Cuentas creadas 1" at bounding box center [706, 323] width 288 height 23
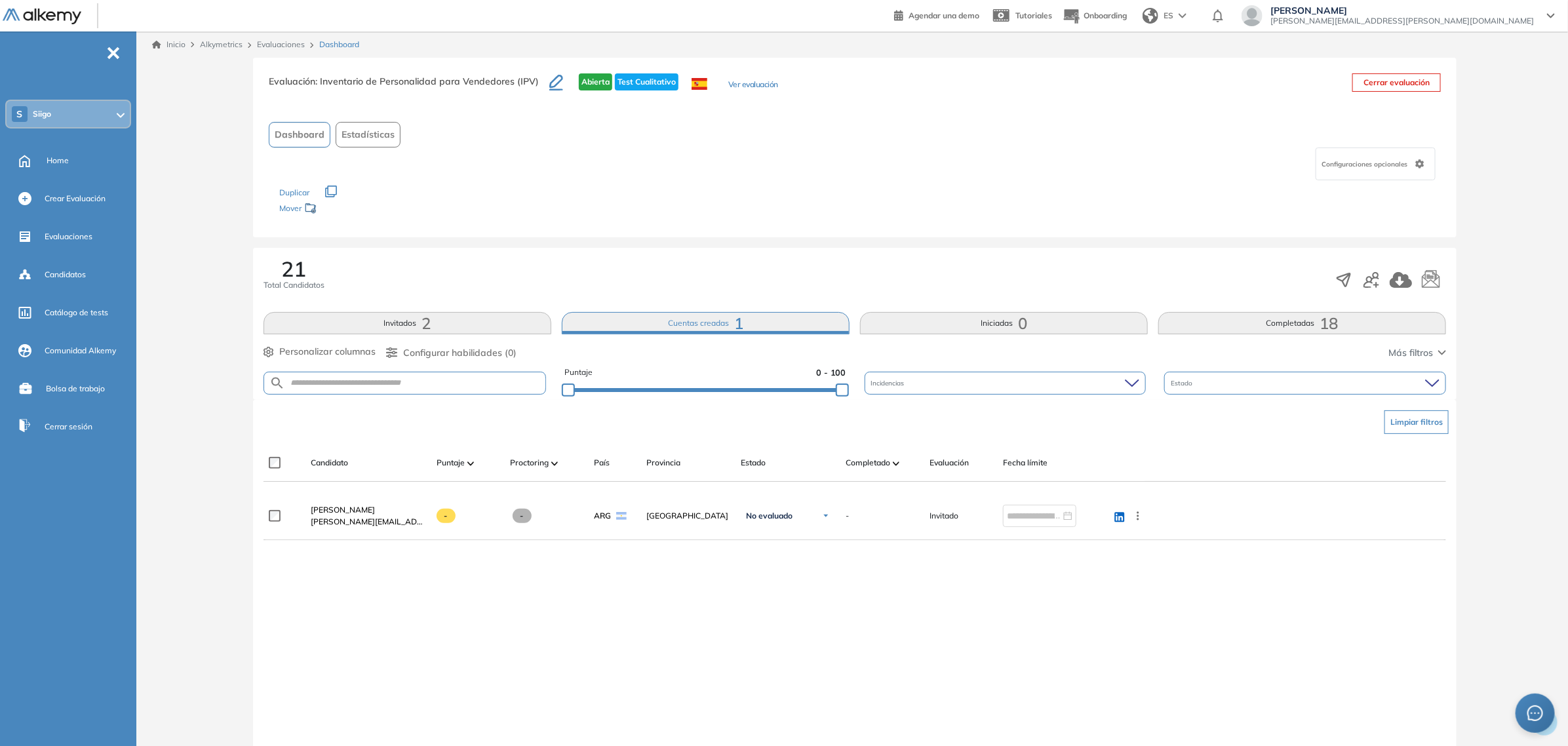
click at [1327, 323] on span "18" at bounding box center [1329, 323] width 18 height 0
click at [1362, 328] on button "Completadas 18" at bounding box center [1301, 323] width 288 height 23
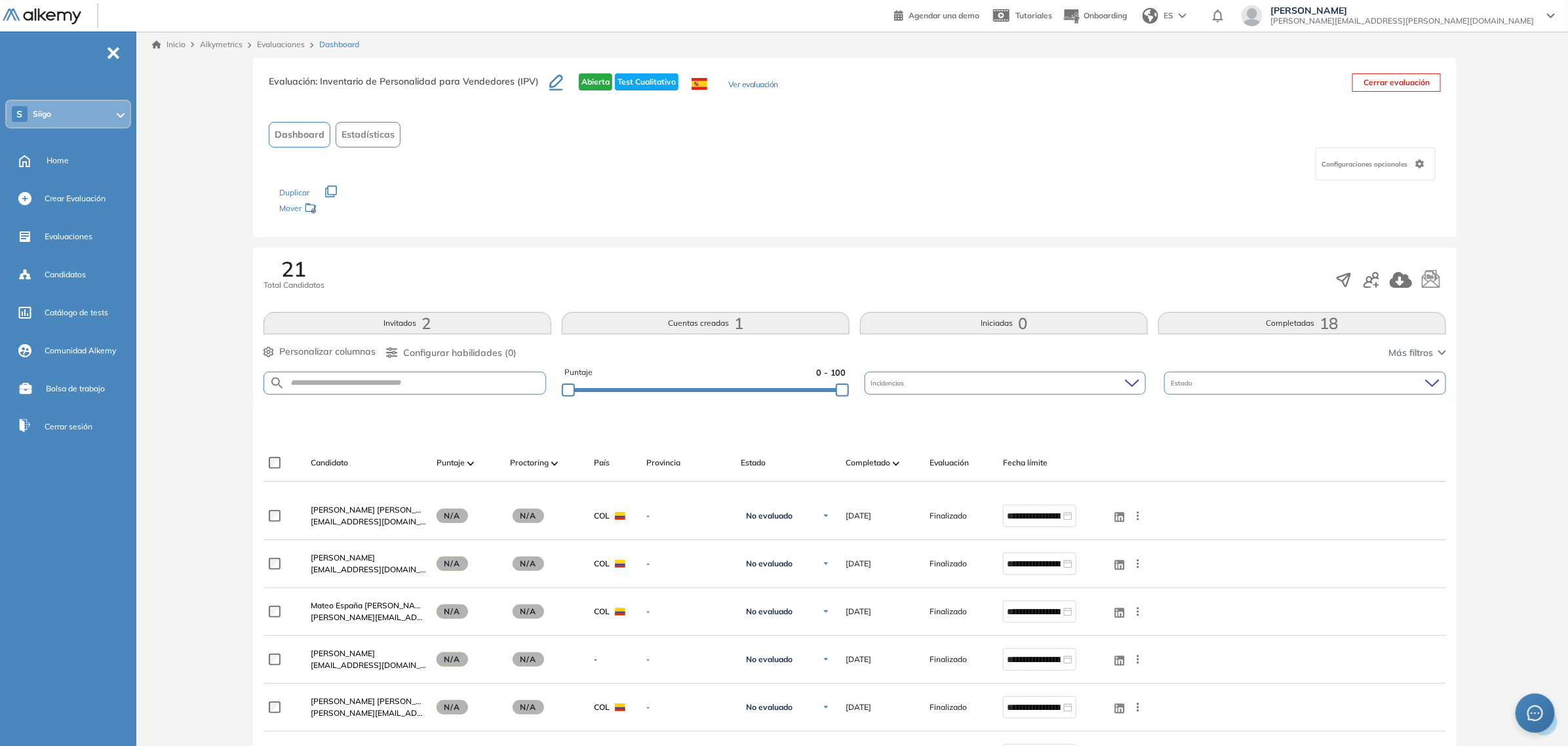
click at [420, 315] on button "Invitados 2" at bounding box center [407, 323] width 288 height 23
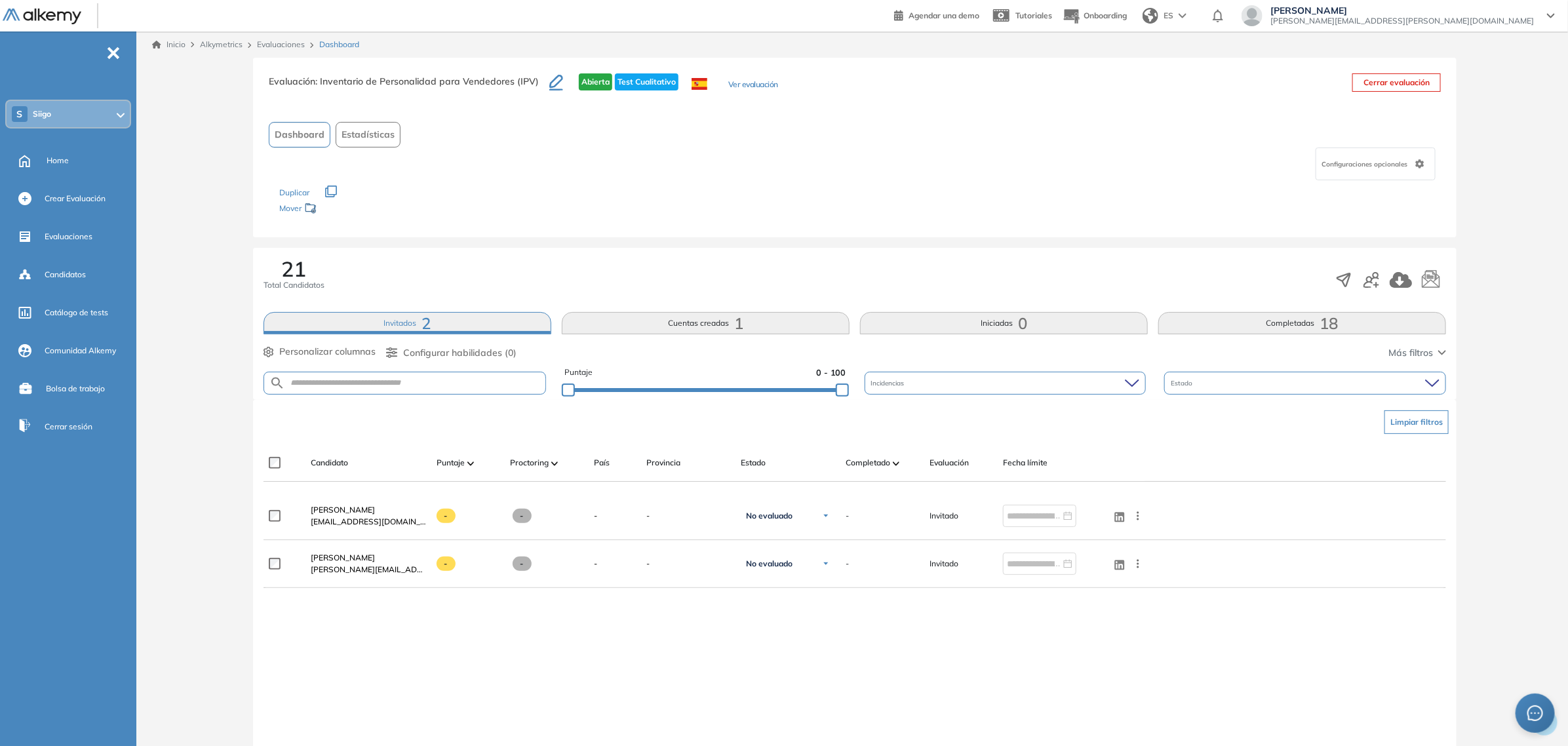
click at [657, 313] on button "Cuentas creadas 1" at bounding box center [706, 323] width 288 height 23
click at [982, 323] on button "Iniciadas 0" at bounding box center [1003, 323] width 288 height 23
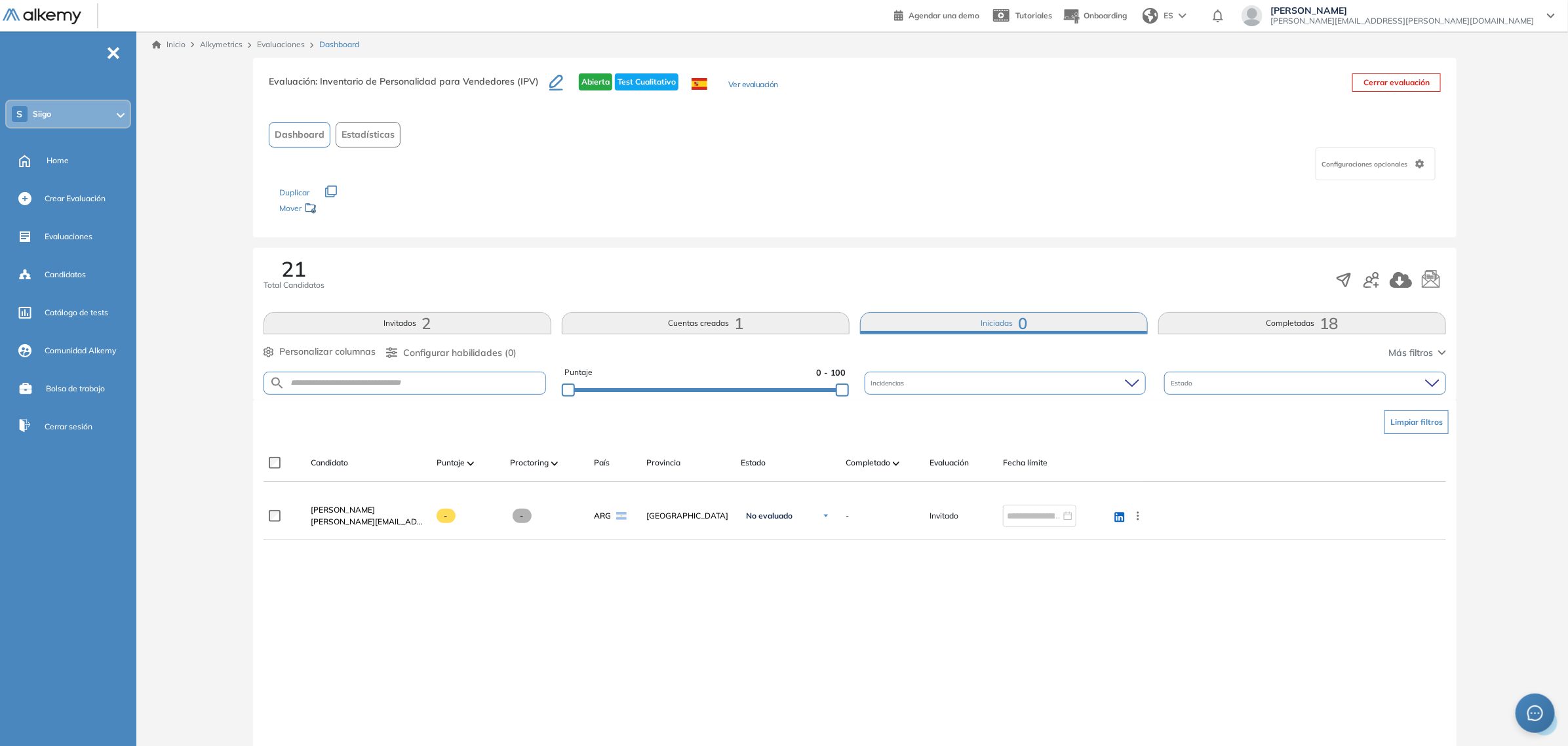
click at [1014, 322] on button "Iniciadas 0" at bounding box center [1003, 323] width 288 height 23
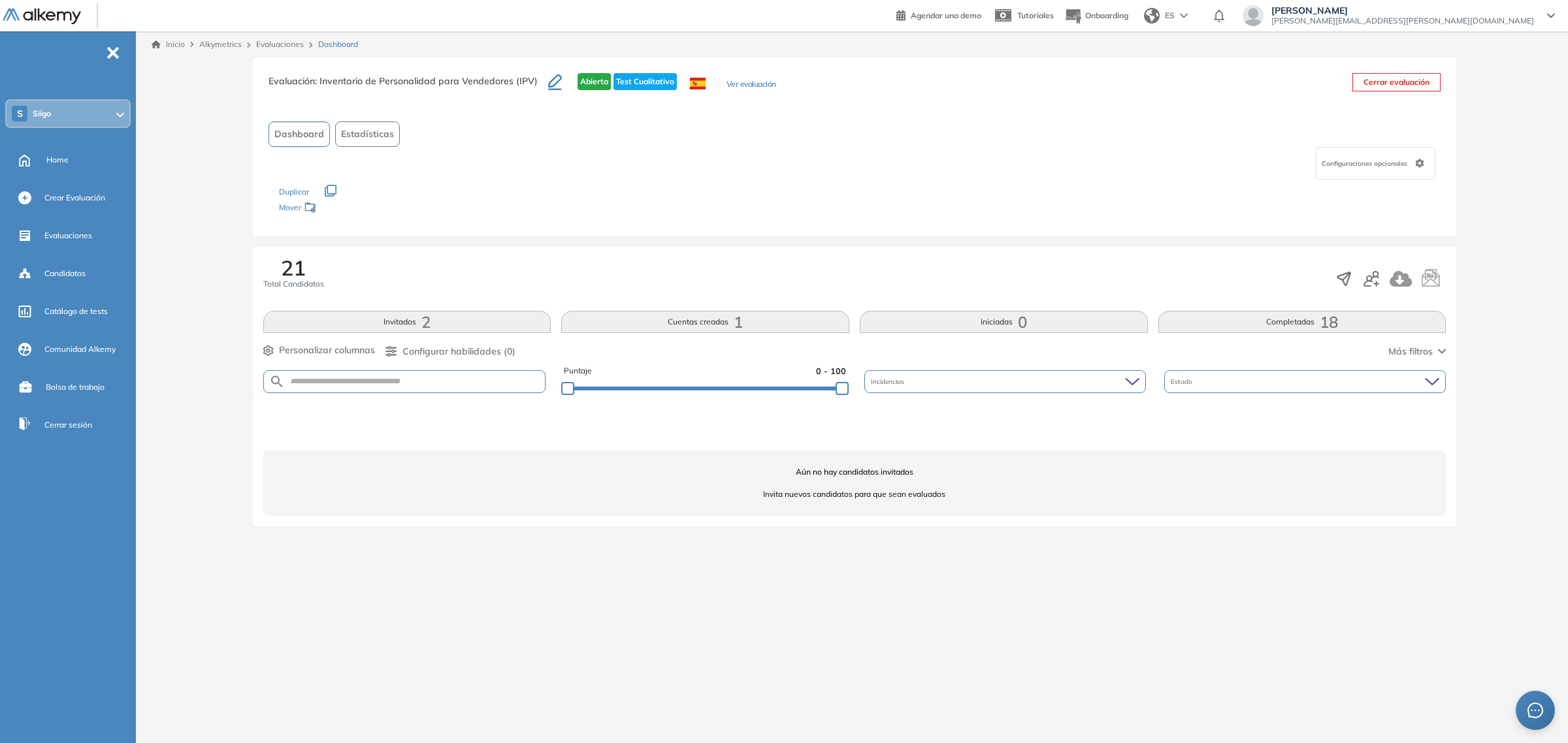
click at [412, 318] on button "Invitados 2" at bounding box center [407, 322] width 288 height 23
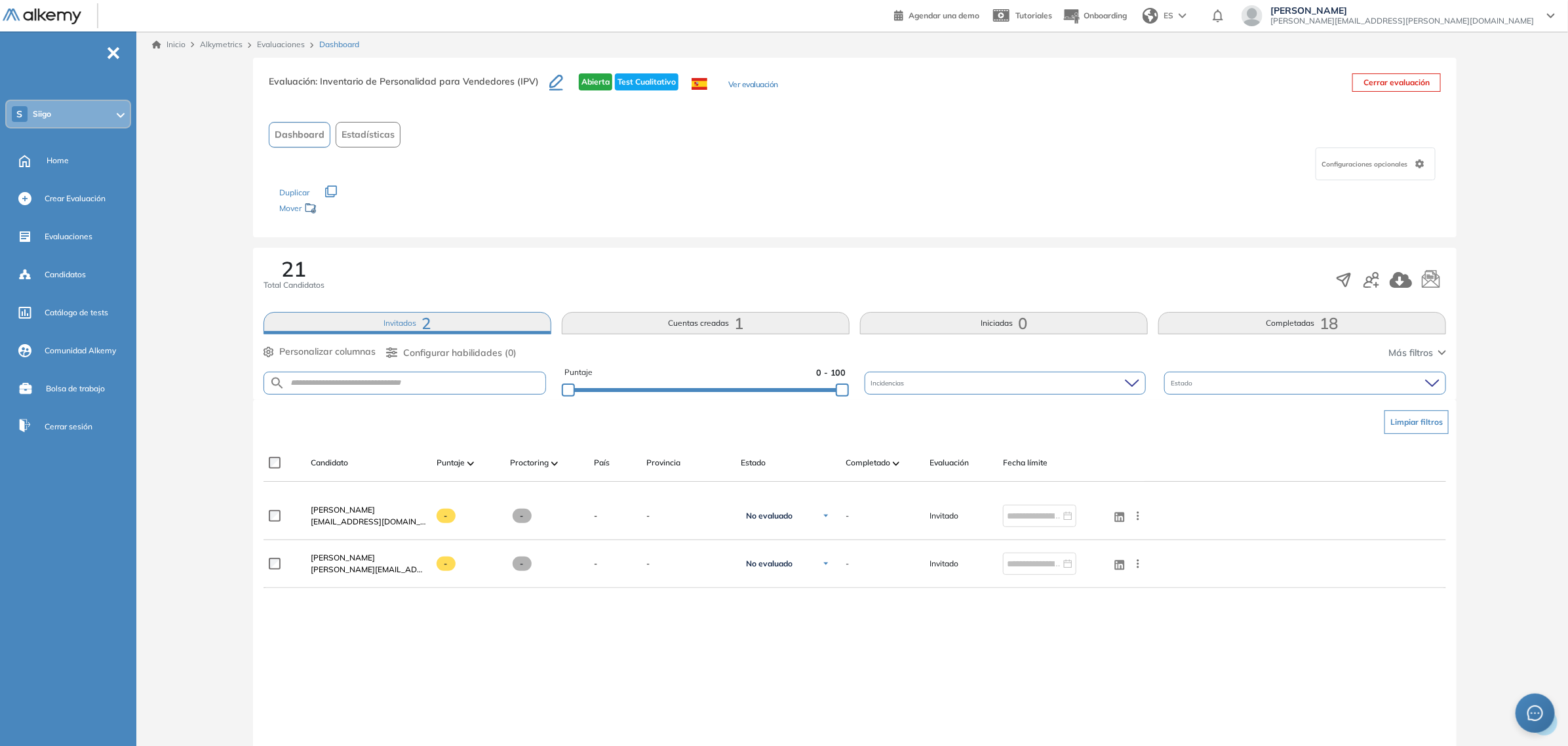
click at [1265, 315] on button "Completadas 18" at bounding box center [1301, 323] width 288 height 23
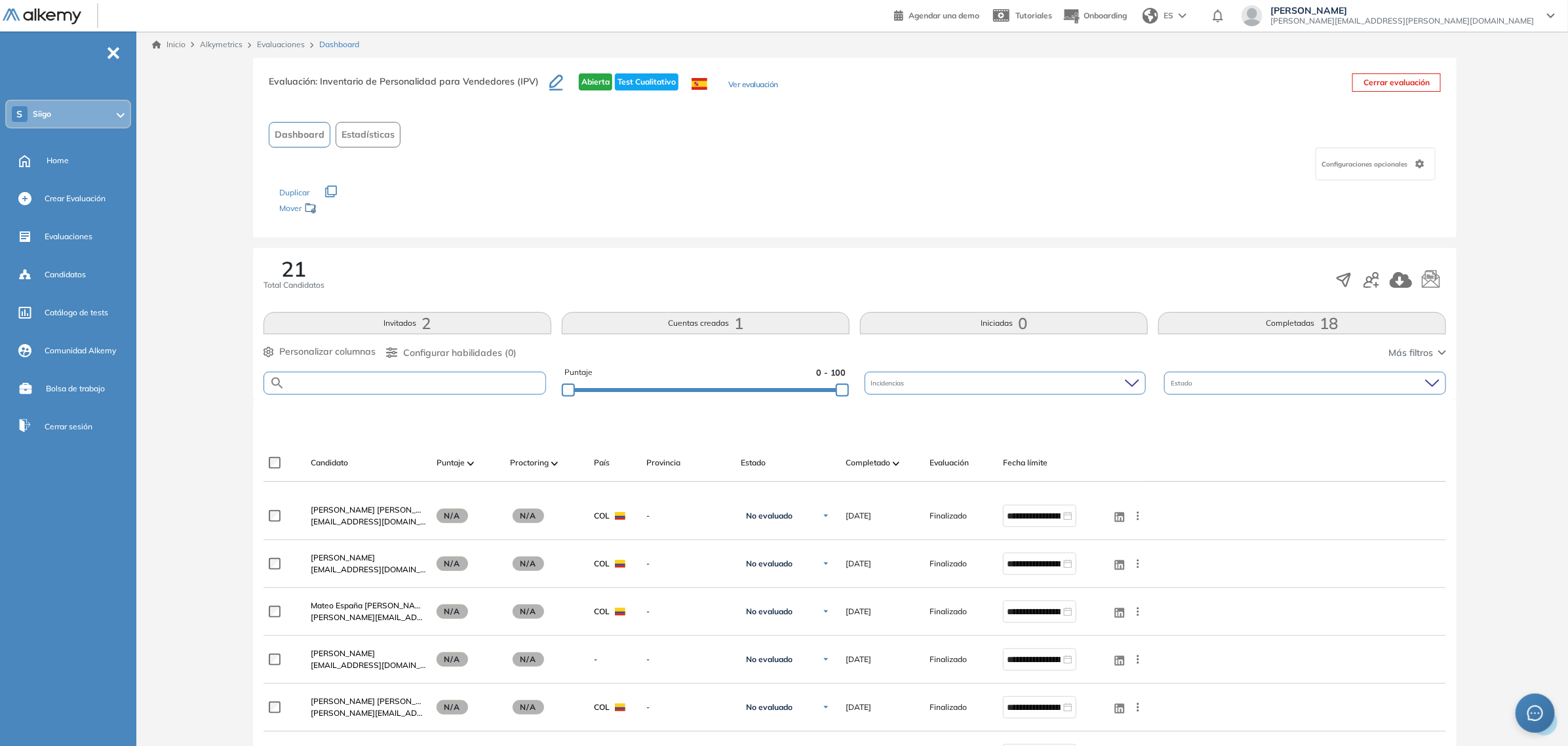
click at [378, 385] on input "text" at bounding box center [415, 383] width 260 height 10
type input "***"
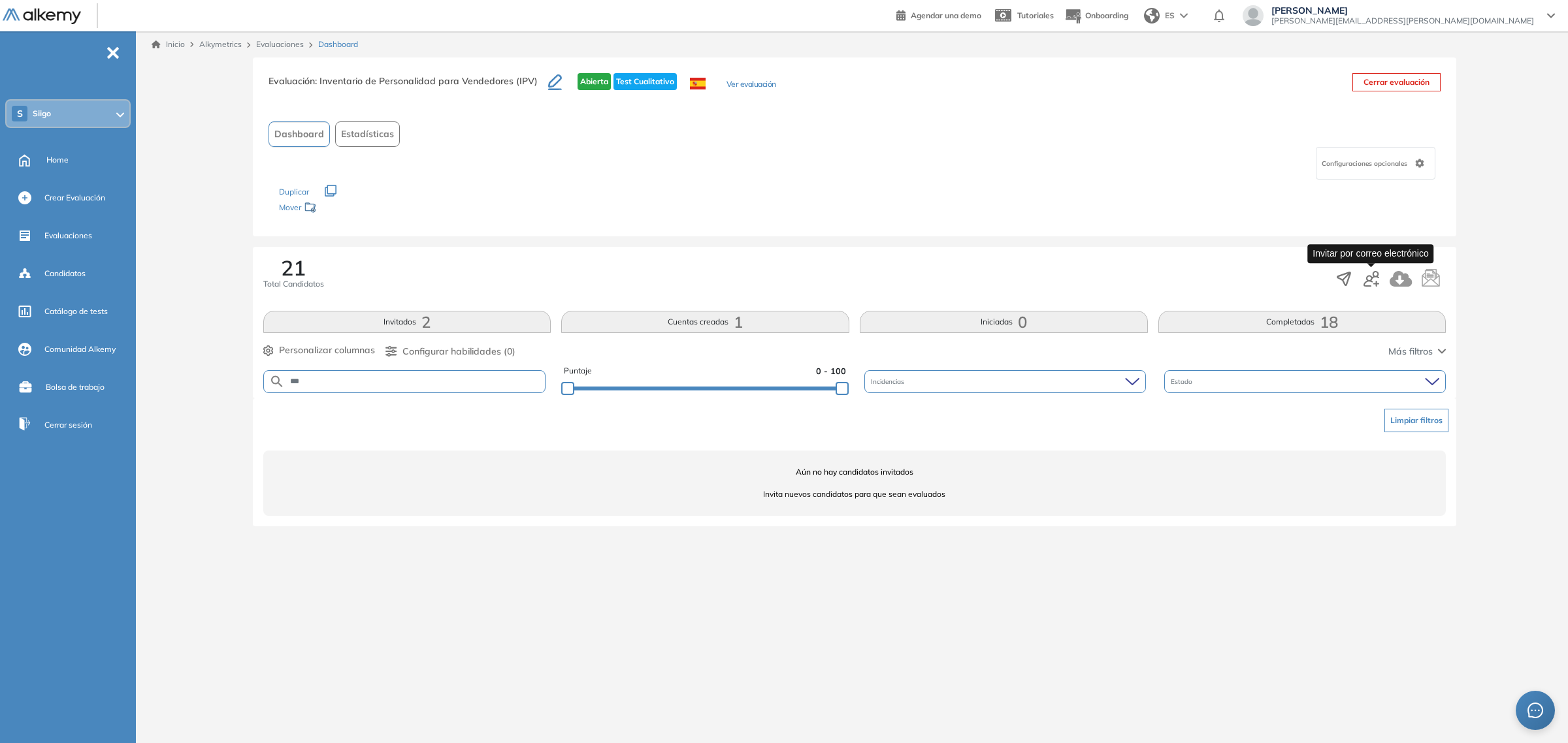
click at [1376, 285] on icon "button" at bounding box center [1376, 284] width 6 height 6
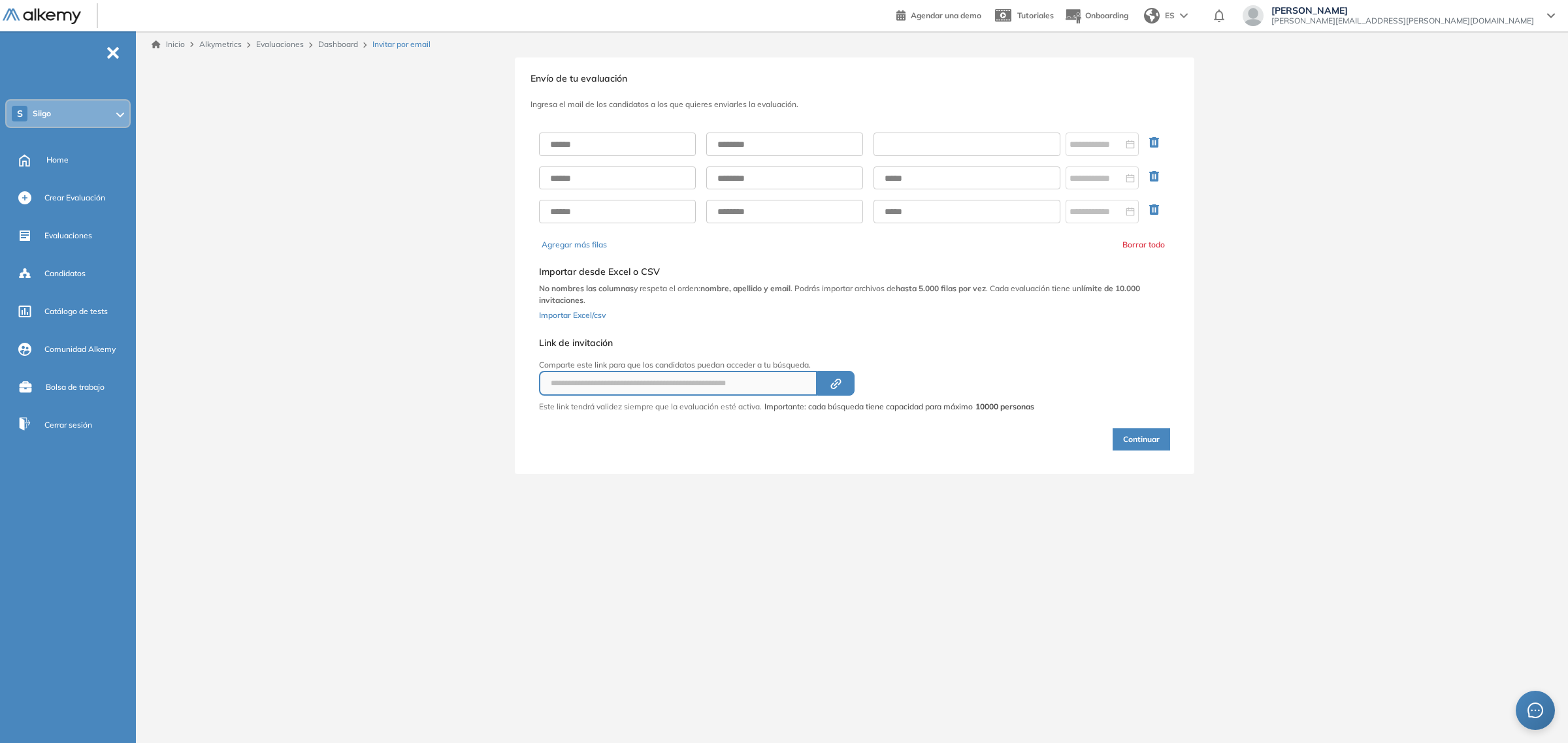
click at [951, 149] on input "text" at bounding box center [967, 144] width 187 height 23
click at [635, 150] on input "text" at bounding box center [617, 144] width 157 height 23
type input "*******"
type input "*********"
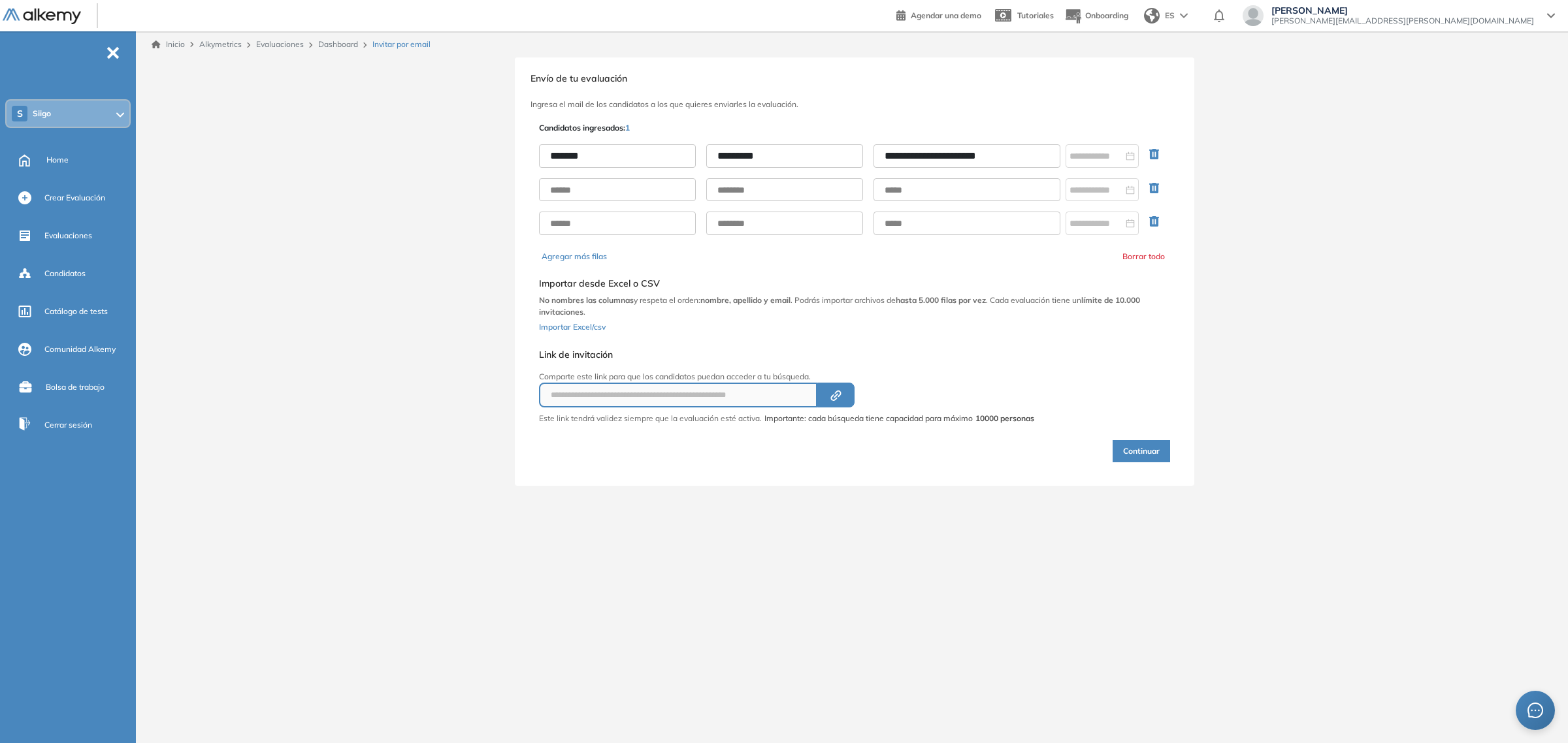
click at [946, 157] on input "**********" at bounding box center [967, 156] width 187 height 23
drag, startPoint x: 973, startPoint y: 155, endPoint x: 949, endPoint y: 151, distance: 24.3
click at [949, 151] on input "**********" at bounding box center [967, 156] width 187 height 23
type input "**********"
click at [1154, 452] on button "Continuar" at bounding box center [1142, 451] width 58 height 23
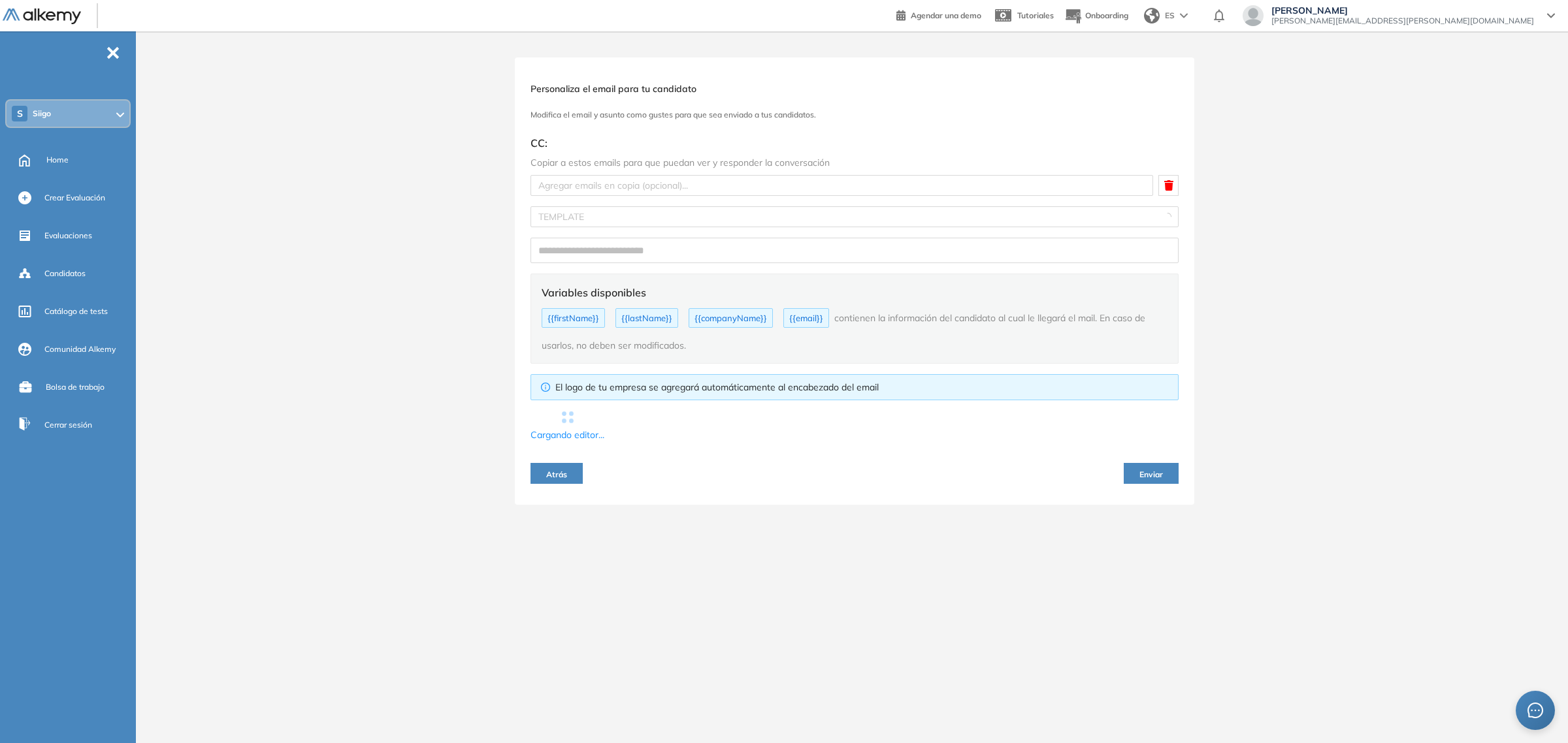
type input "**********"
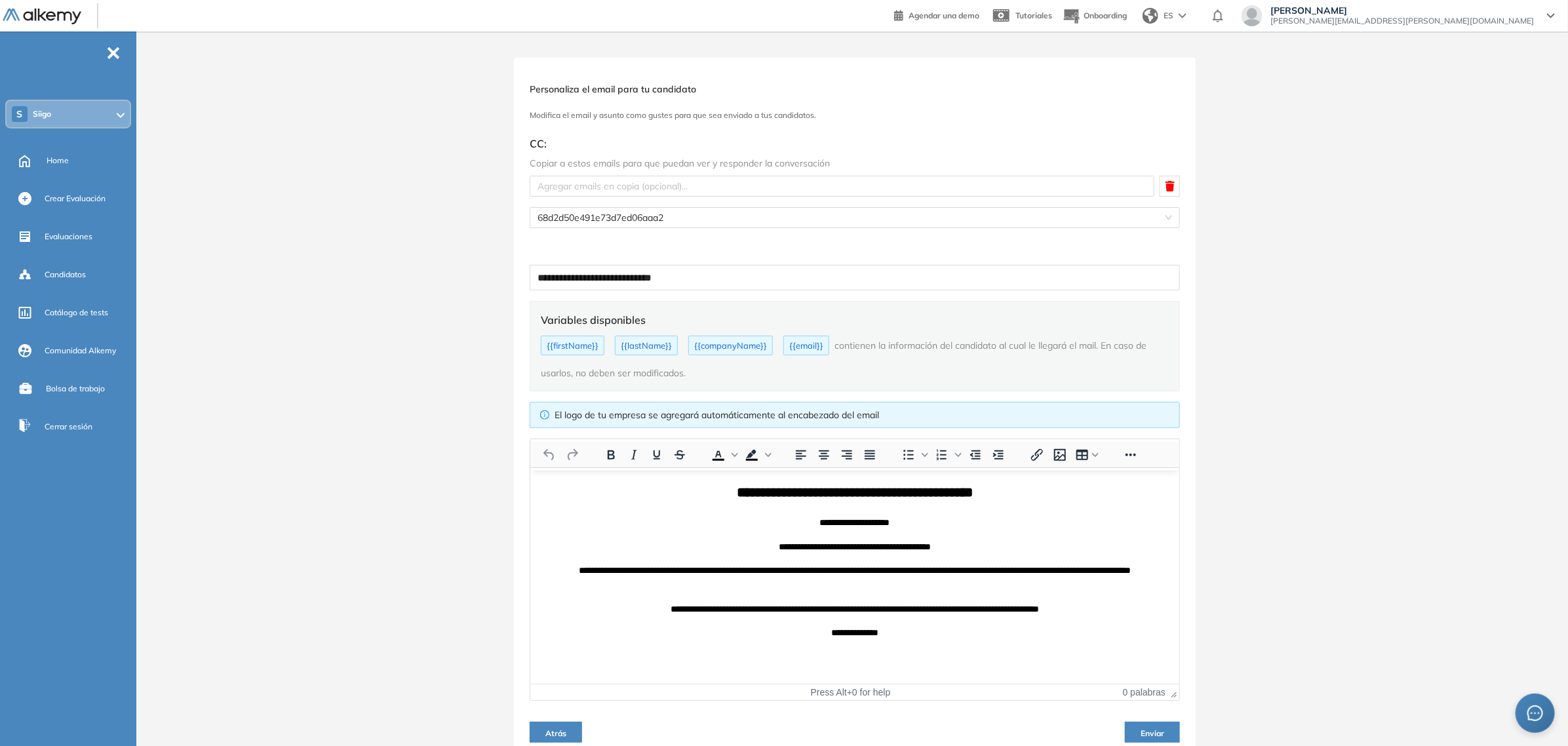
click at [1154, 731] on span "Enviar" at bounding box center [1152, 733] width 23 height 10
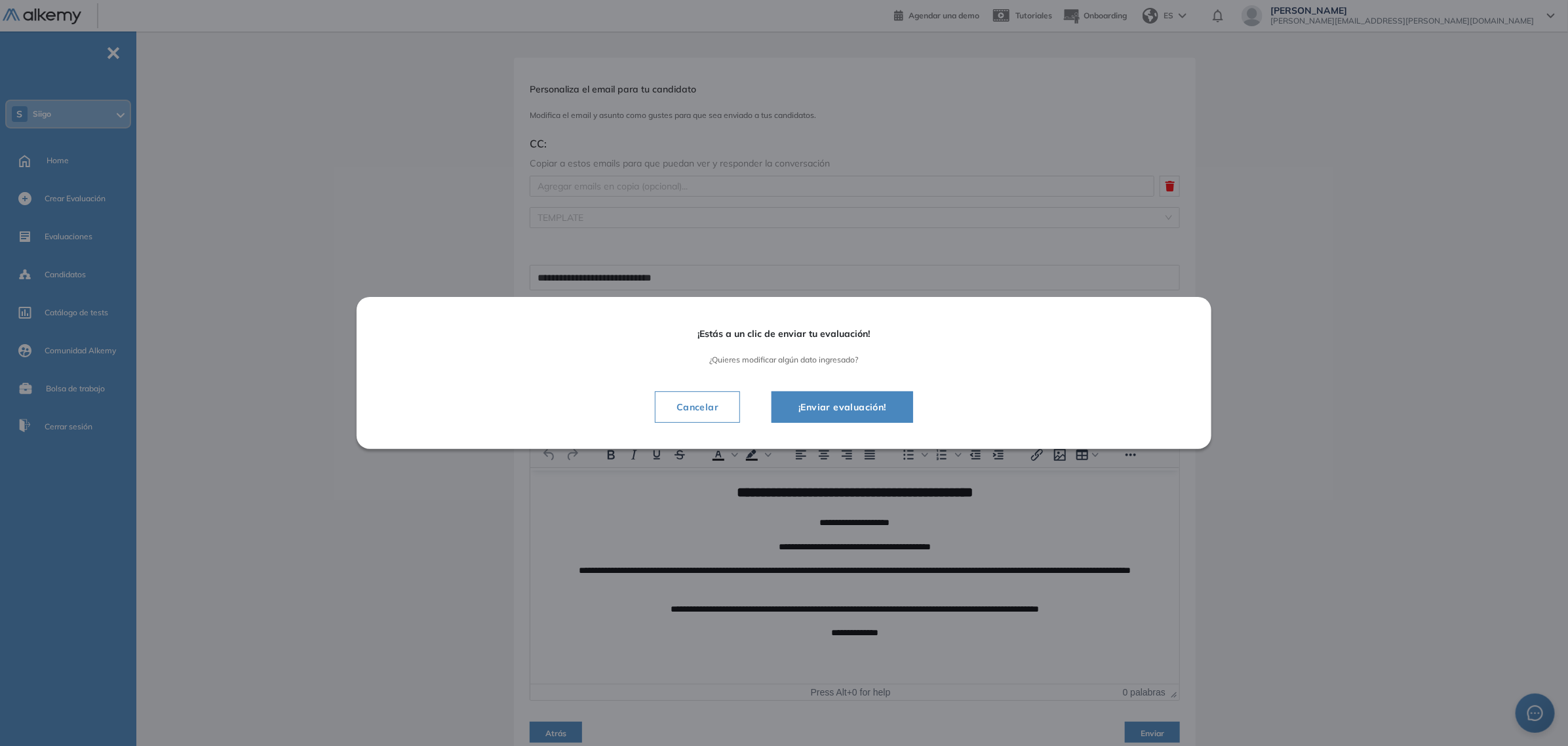
click at [858, 420] on button "¡Enviar evaluación!" at bounding box center [842, 407] width 141 height 32
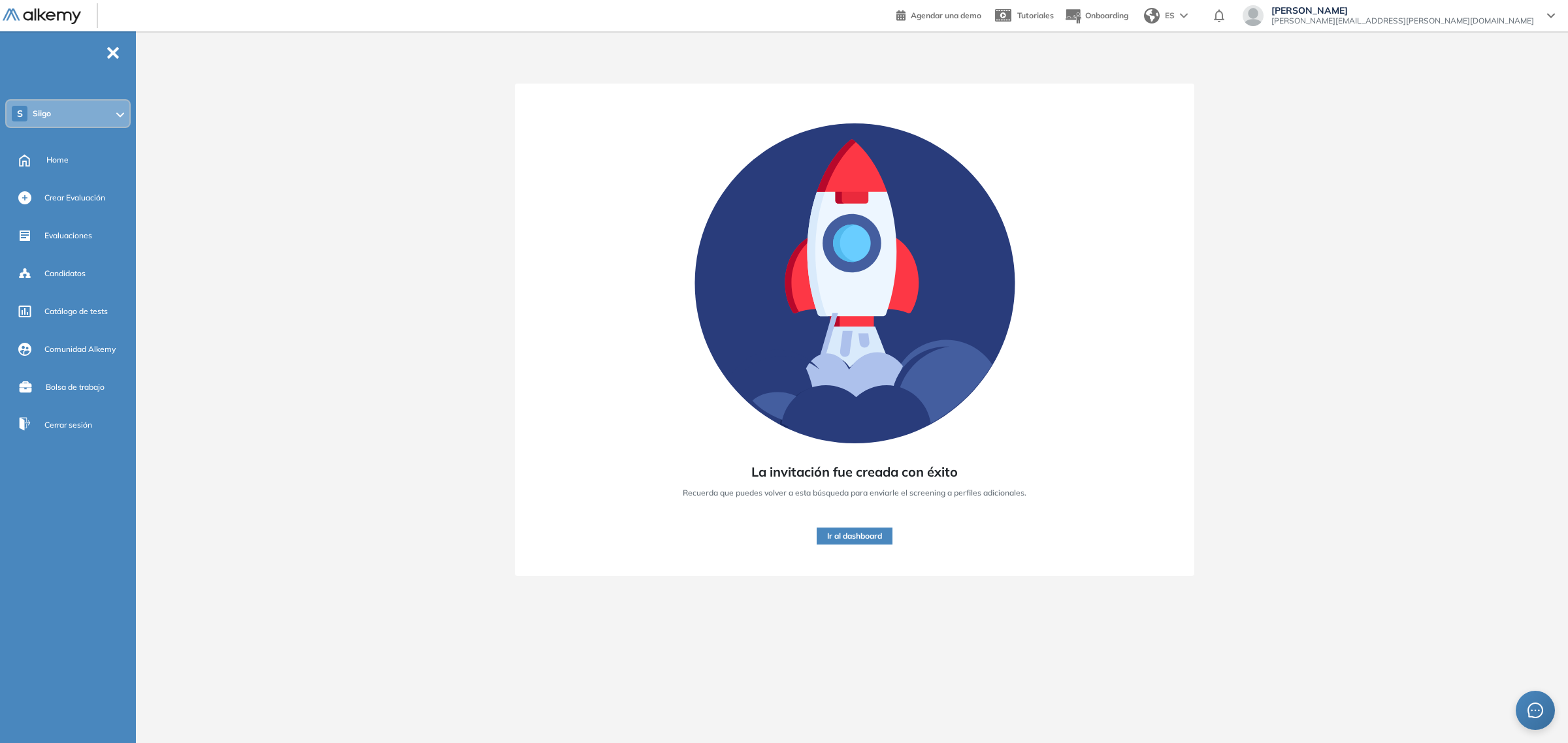
click at [838, 532] on button "Ir al dashboard" at bounding box center [855, 536] width 76 height 17
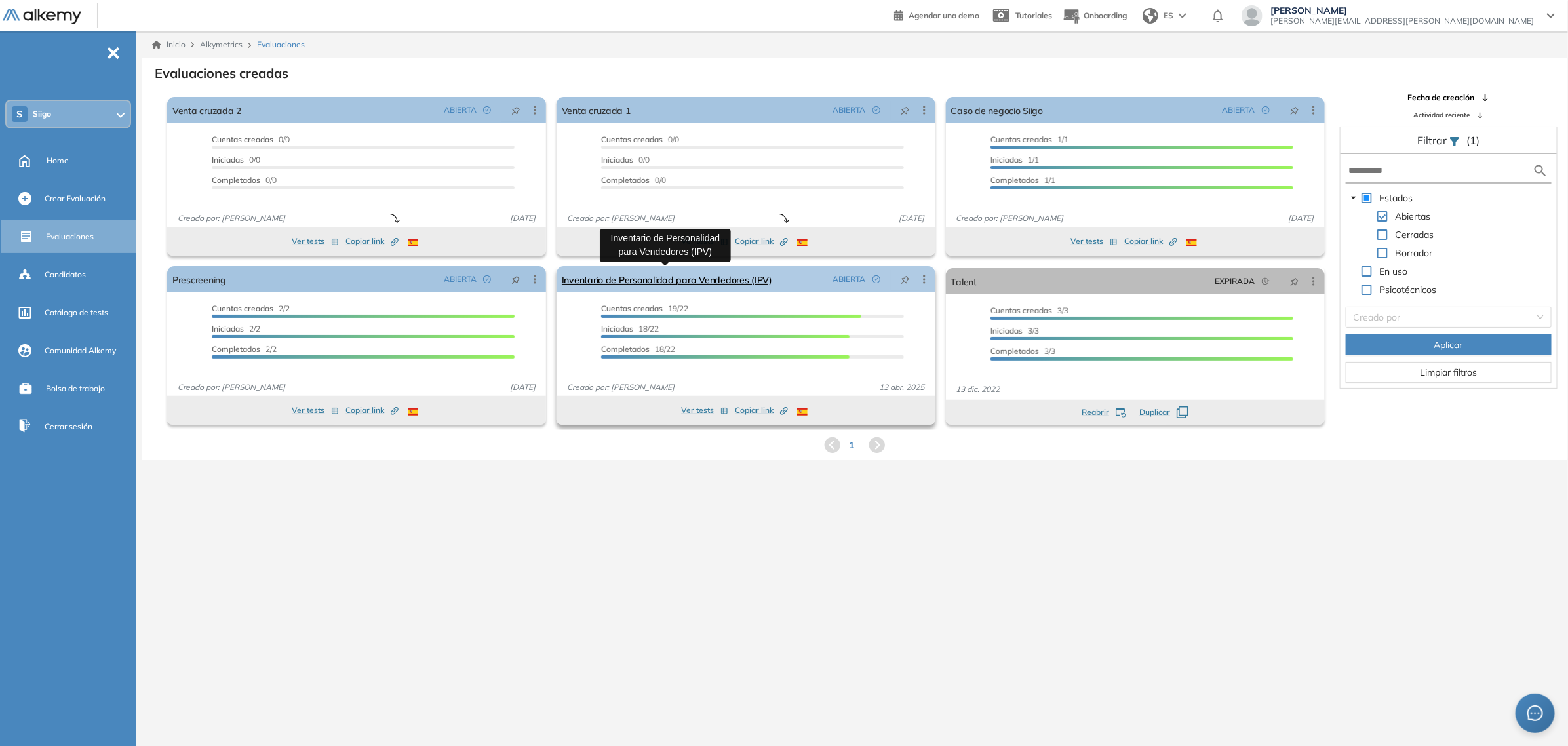
click at [677, 287] on link "Inventario de Personalidad para Vendedores (IPV)" at bounding box center [667, 279] width 211 height 26
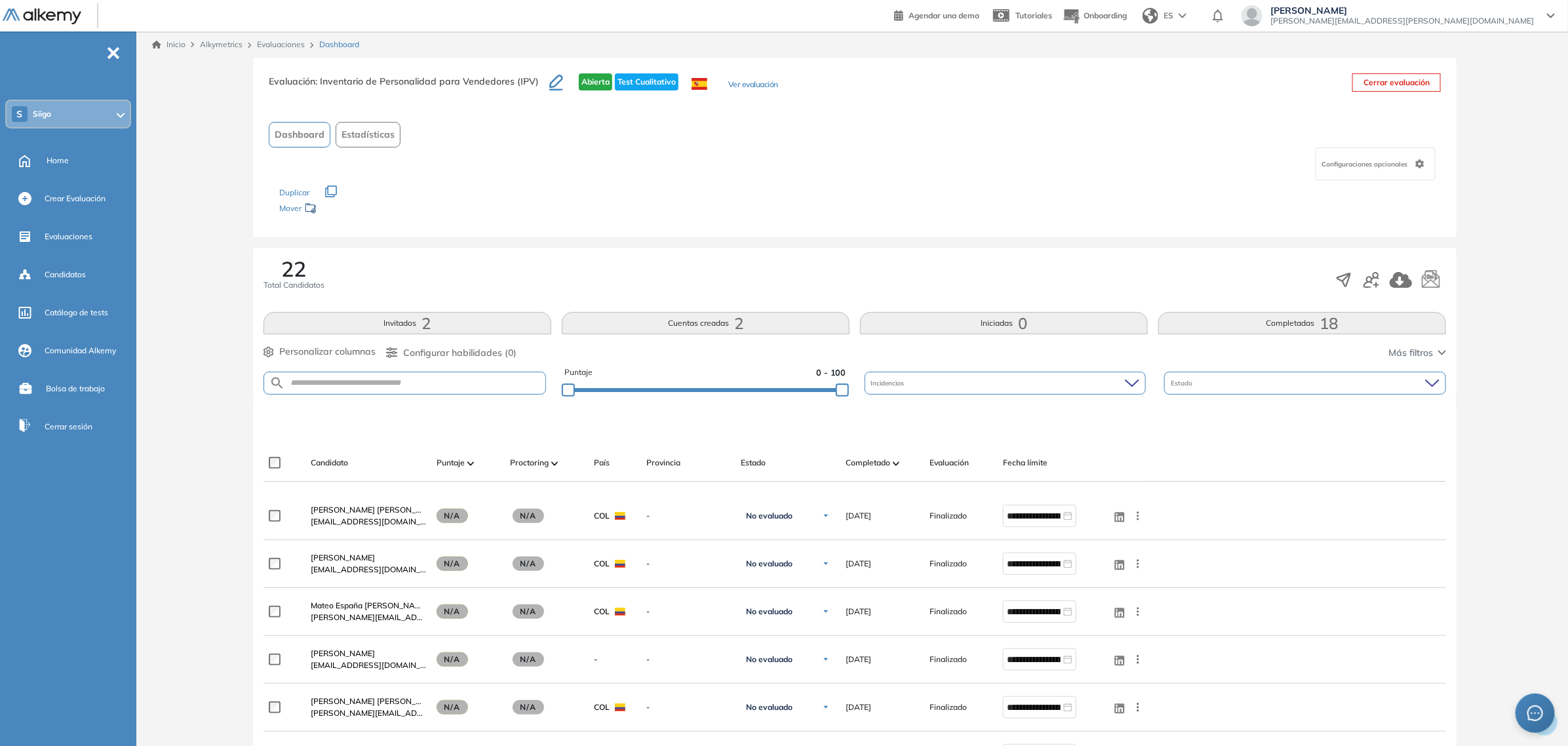
click at [731, 317] on button "Cuentas creadas 2" at bounding box center [706, 323] width 288 height 23
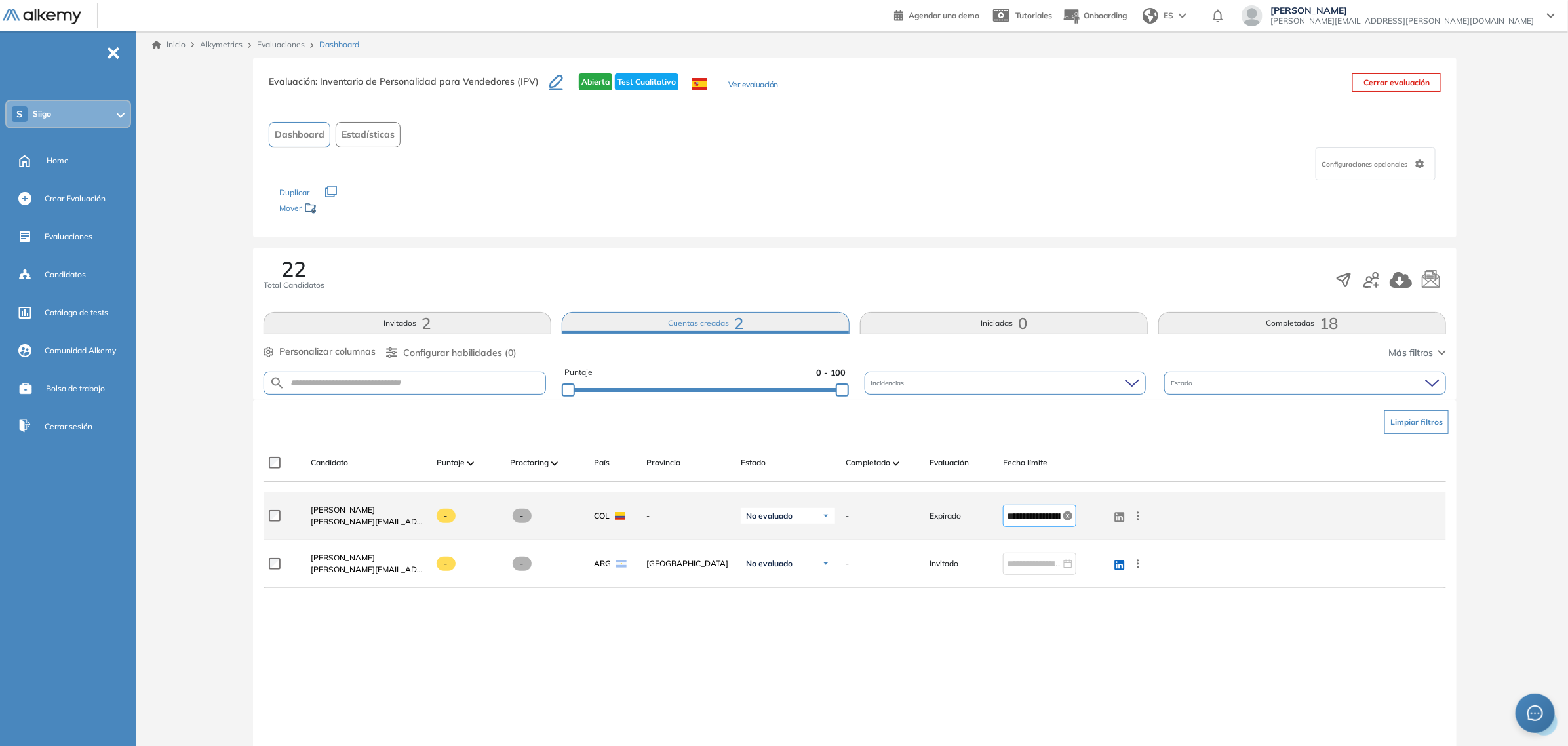
click at [1063, 520] on icon "close-circle" at bounding box center [1067, 515] width 9 height 9
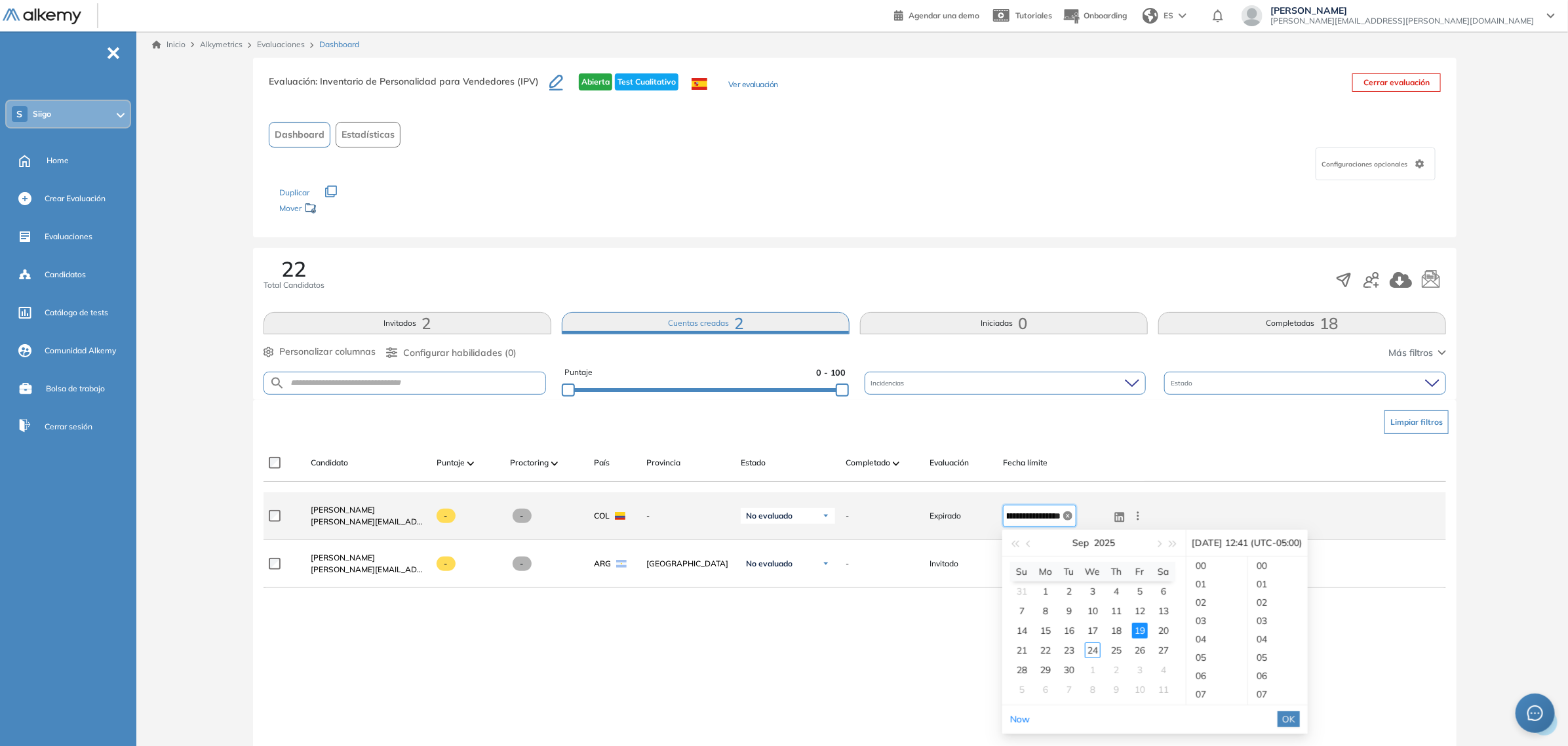
scroll to position [752, 0]
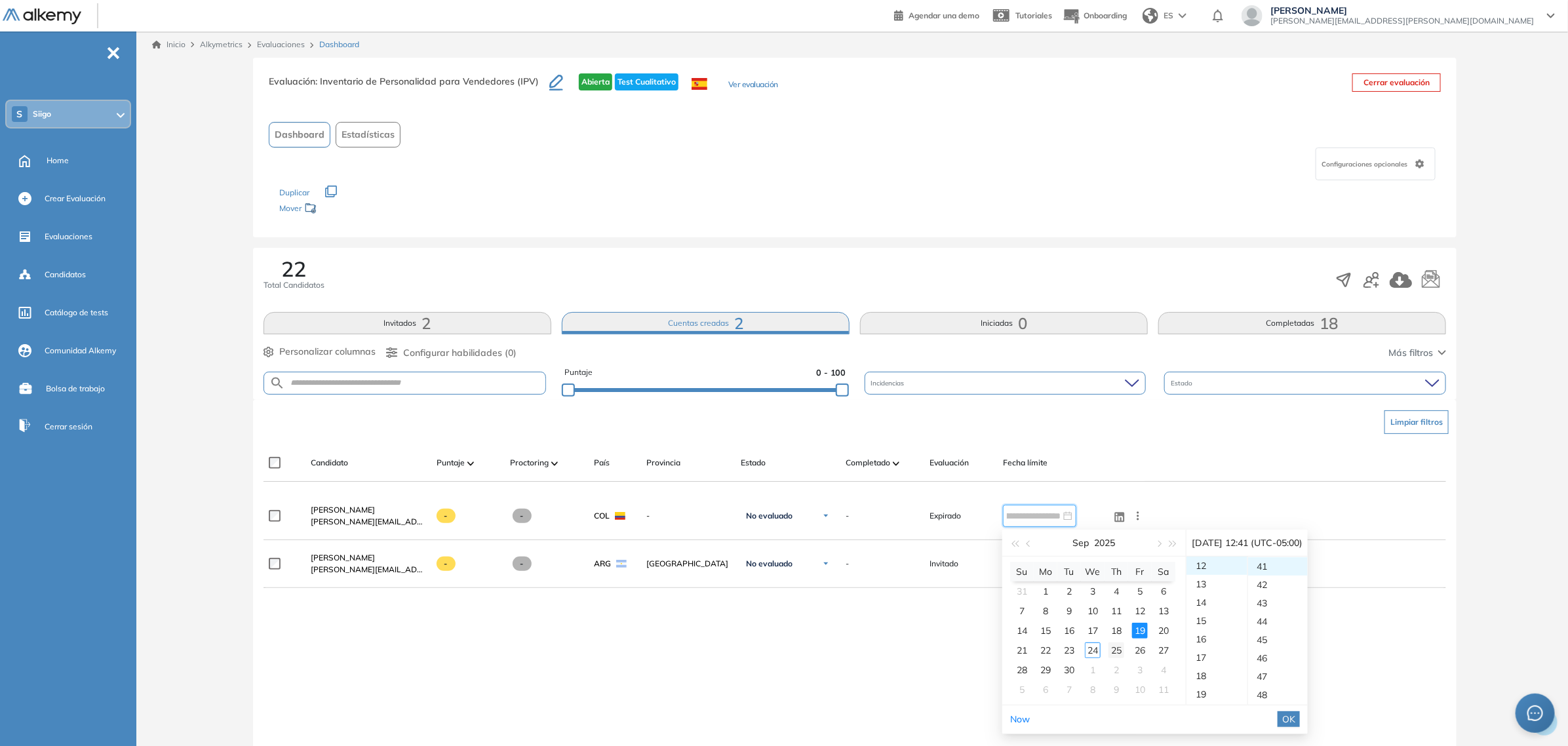
click at [1119, 650] on div "25" at bounding box center [1116, 651] width 16 height 16
click at [1295, 720] on span "OK" at bounding box center [1288, 719] width 13 height 14
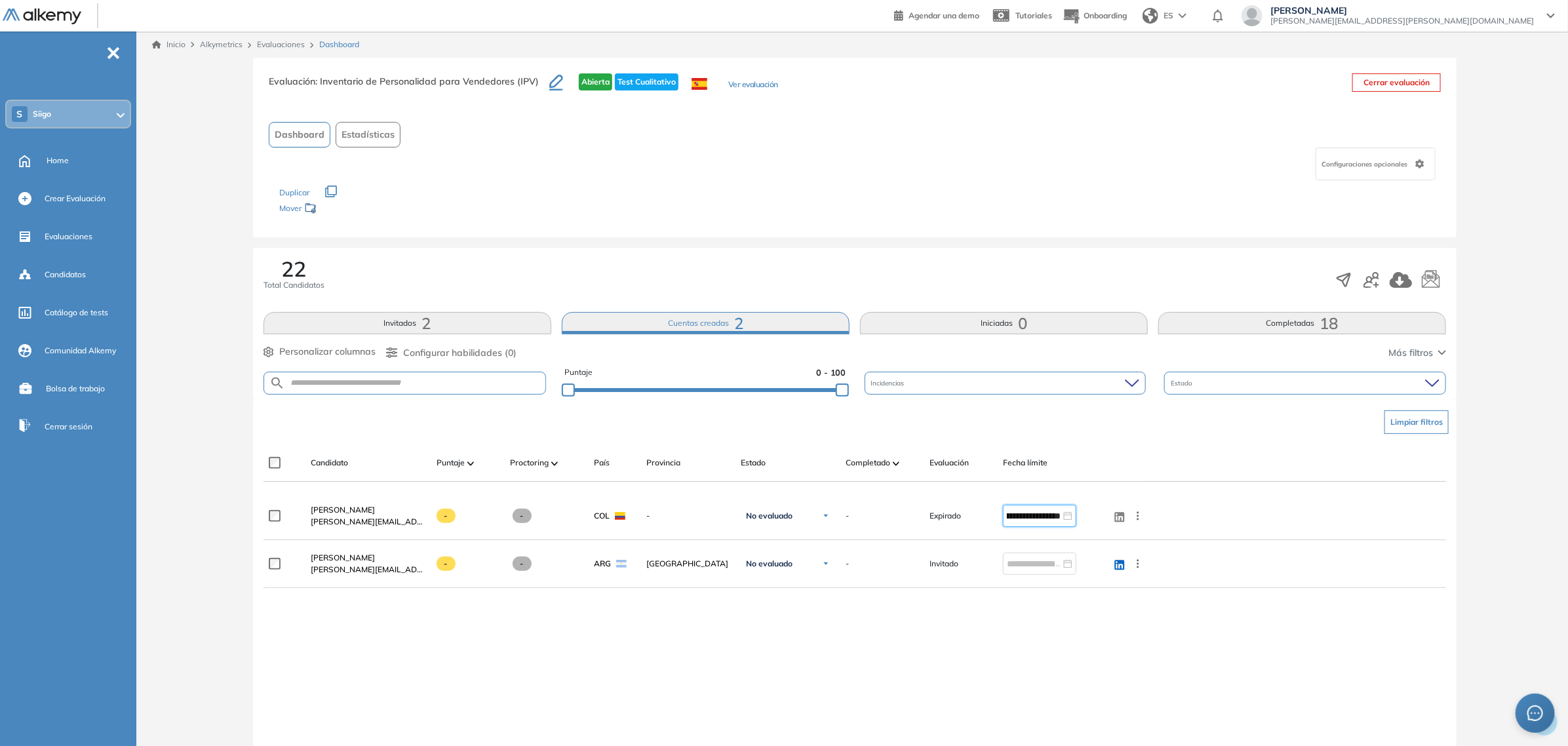
type input "**********"
click at [1331, 323] on span "18" at bounding box center [1329, 323] width 18 height 0
click at [1277, 325] on button "Completadas 18" at bounding box center [1301, 323] width 288 height 23
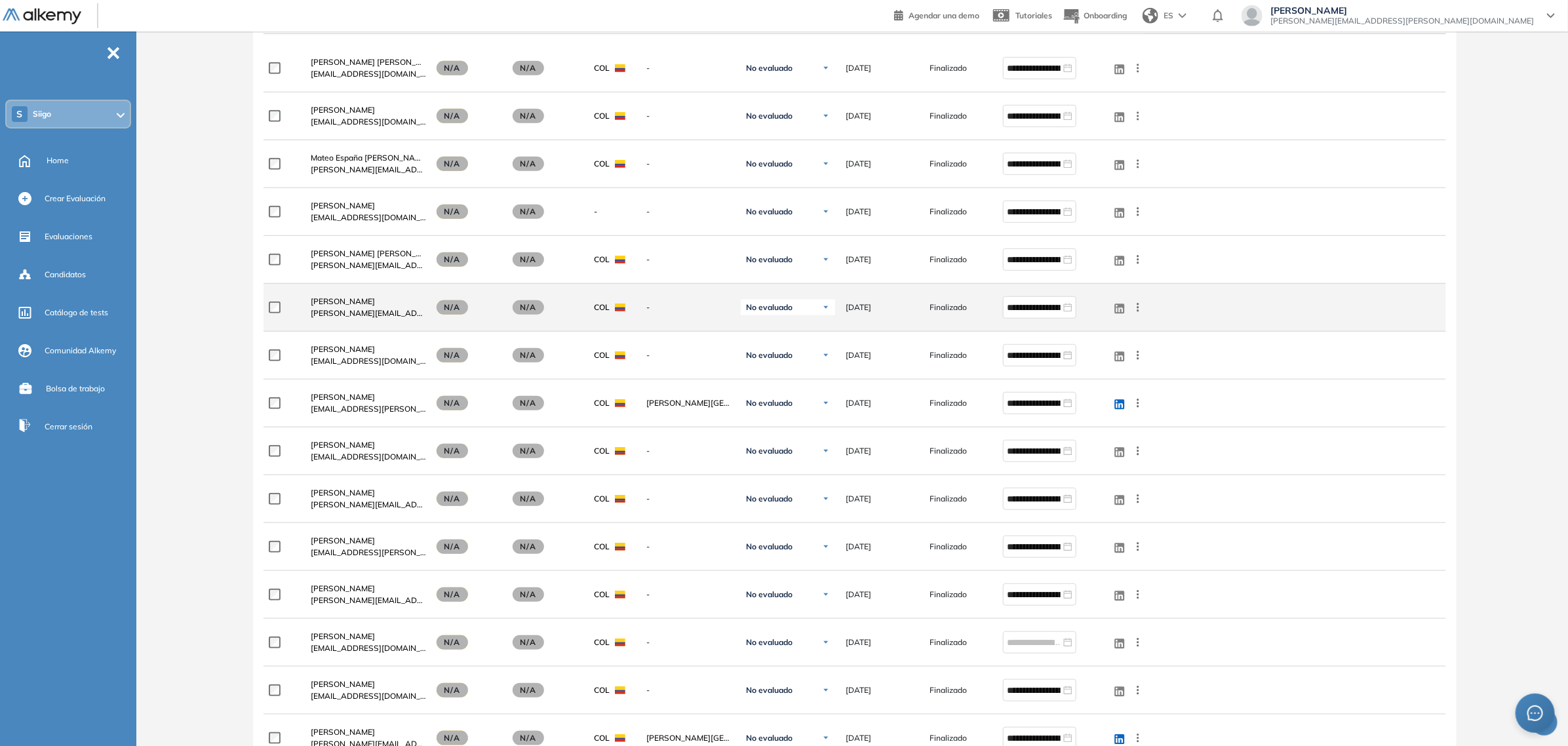
scroll to position [573, 0]
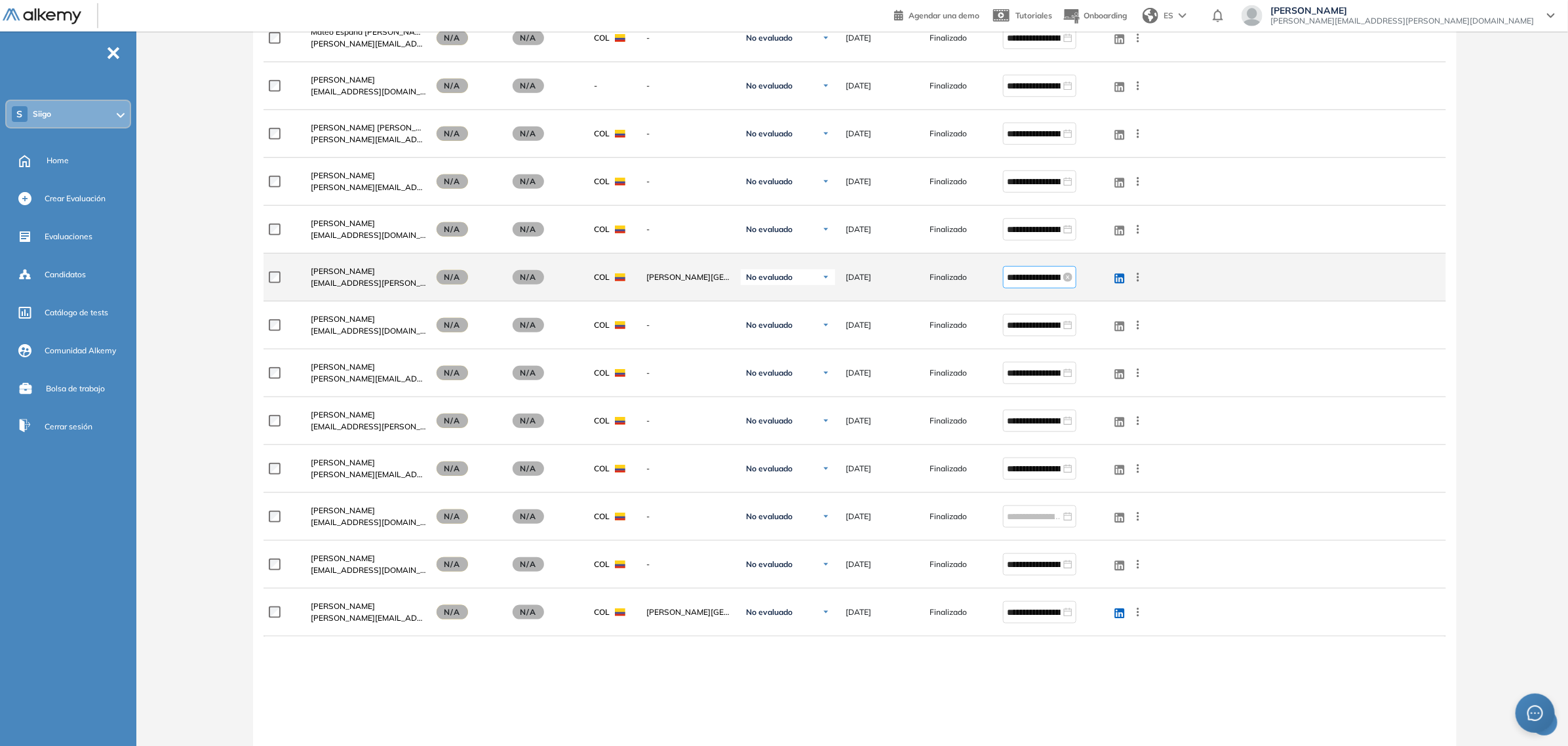
click at [1032, 280] on input "**********" at bounding box center [1034, 277] width 54 height 14
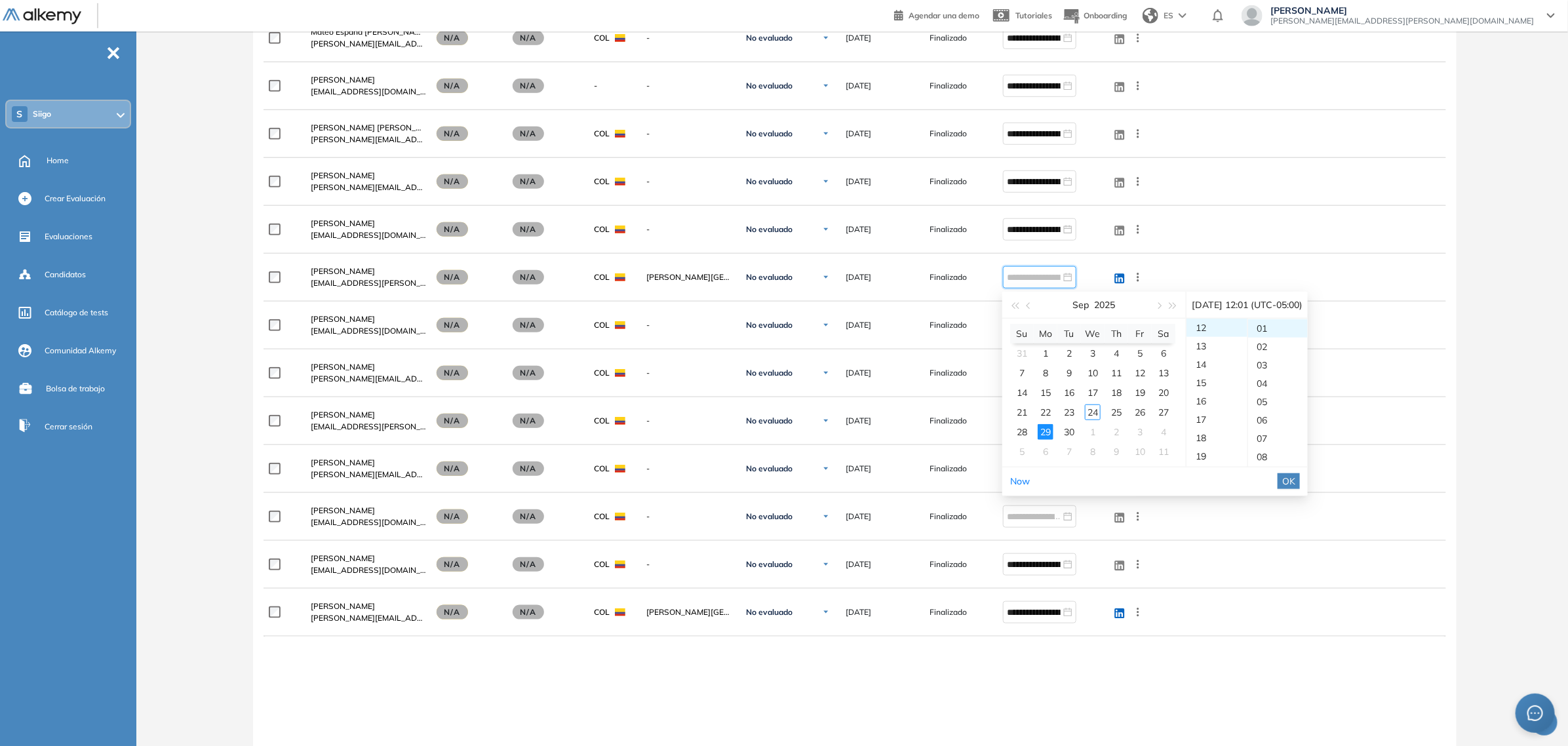
click at [1047, 430] on div "29" at bounding box center [1046, 432] width 16 height 16
type input "**********"
click at [1295, 481] on span "OK" at bounding box center [1288, 481] width 13 height 14
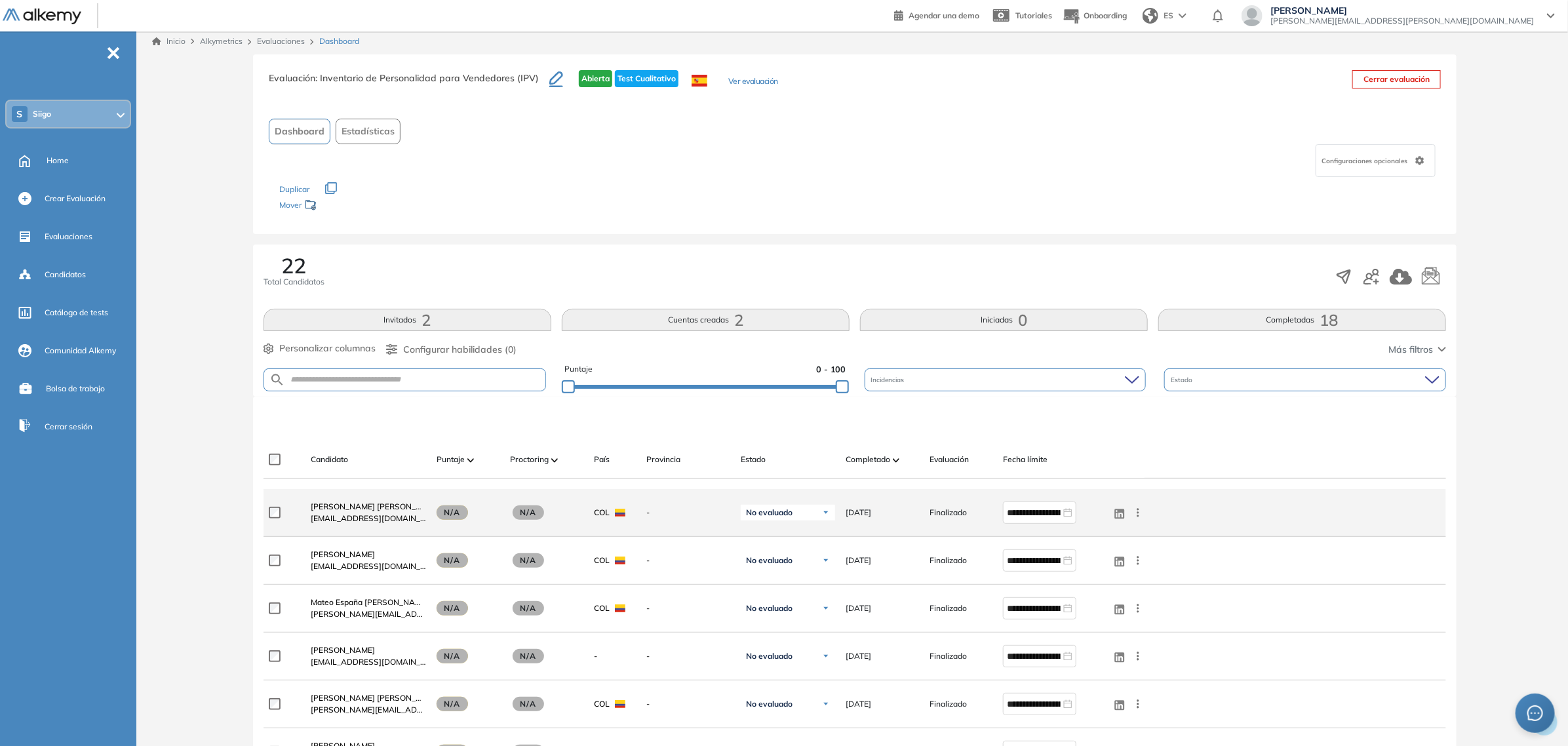
scroll to position [0, 0]
